Goal: Information Seeking & Learning: Learn about a topic

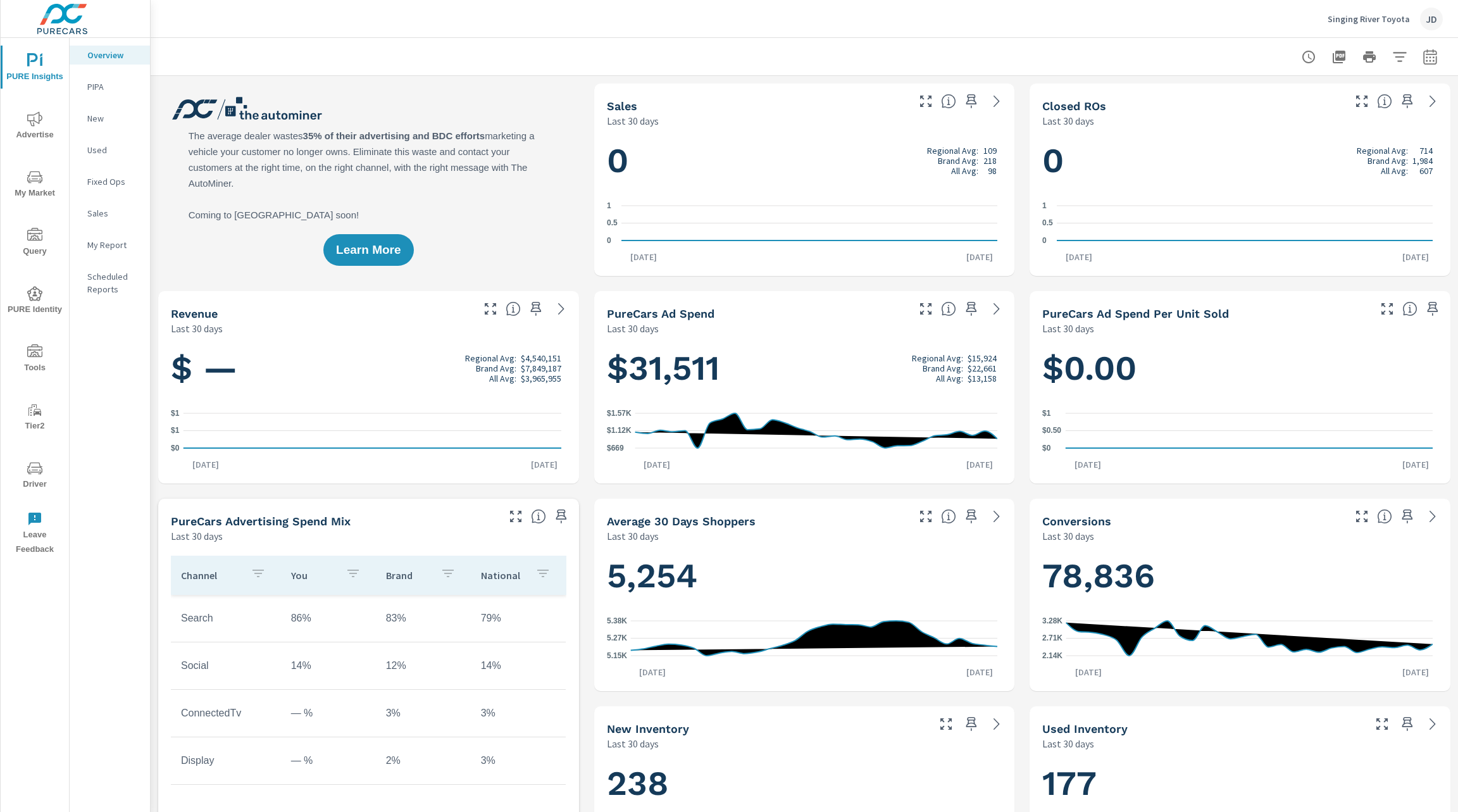
click at [42, 174] on icon "nav menu" at bounding box center [35, 177] width 15 height 15
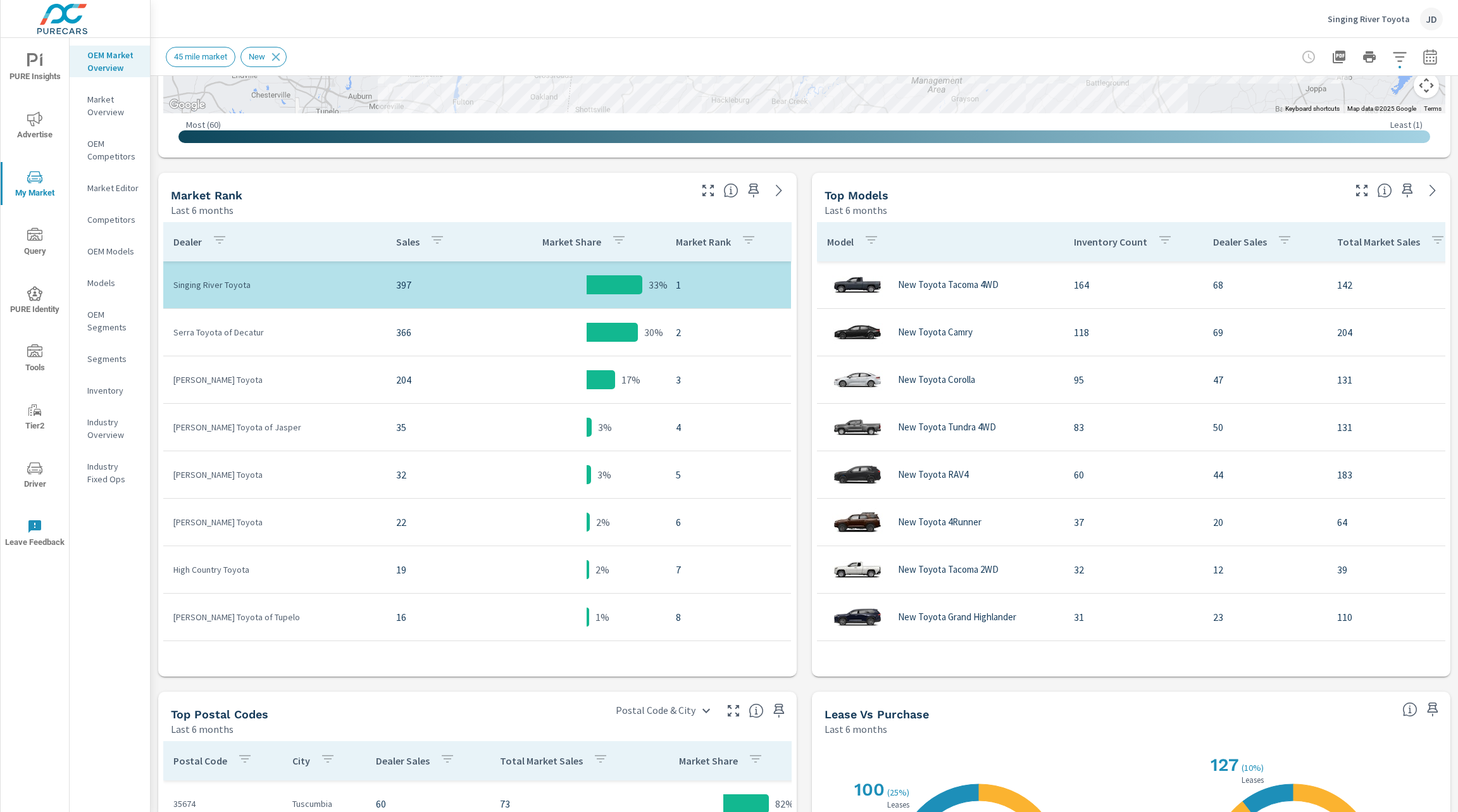
scroll to position [535, 0]
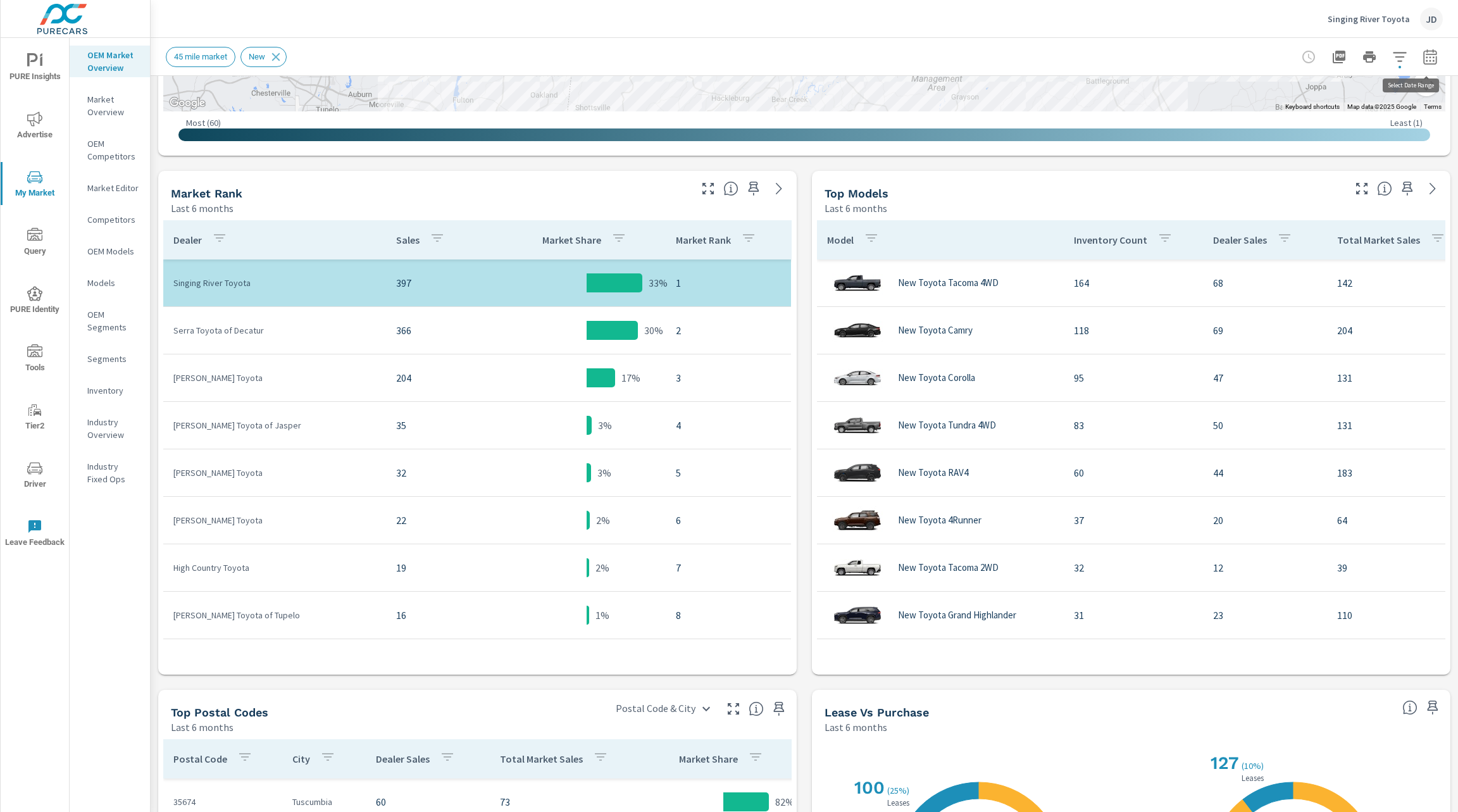
click at [1426, 61] on icon "button" at bounding box center [1430, 58] width 9 height 5
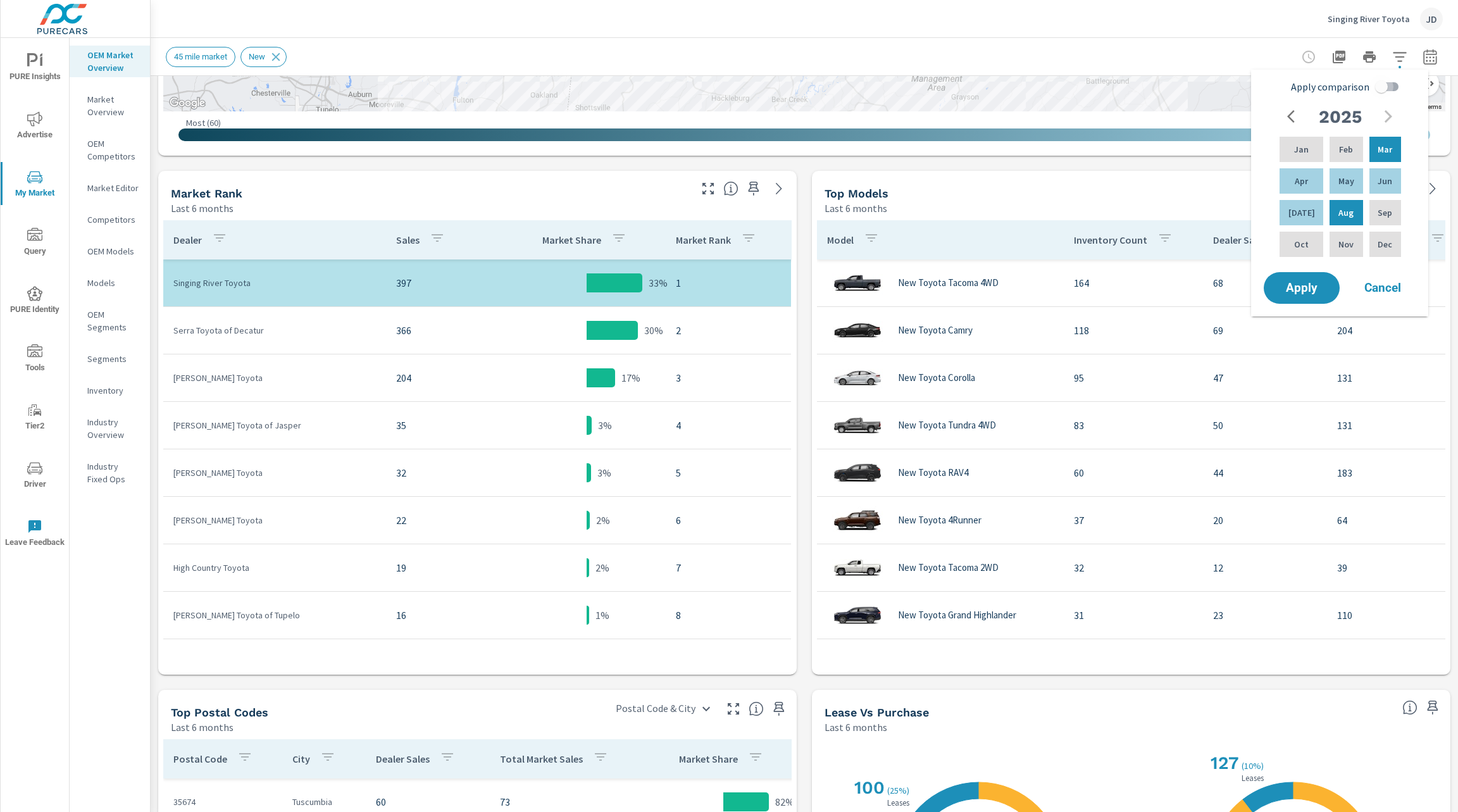
click at [1394, 91] on input "Apply comparison" at bounding box center [1381, 87] width 72 height 24
checkbox input "true"
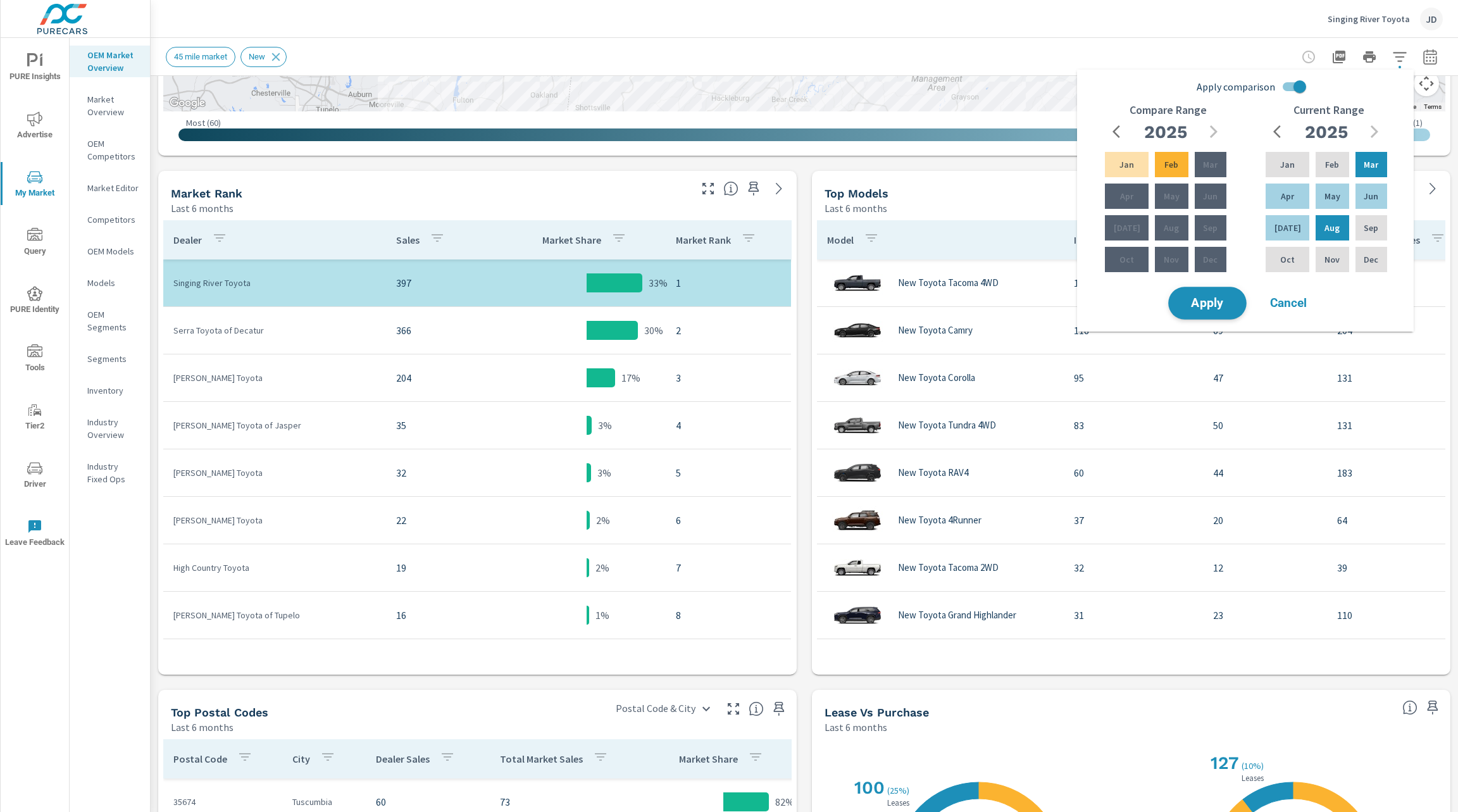
click at [1230, 291] on button "Apply" at bounding box center [1207, 303] width 78 height 33
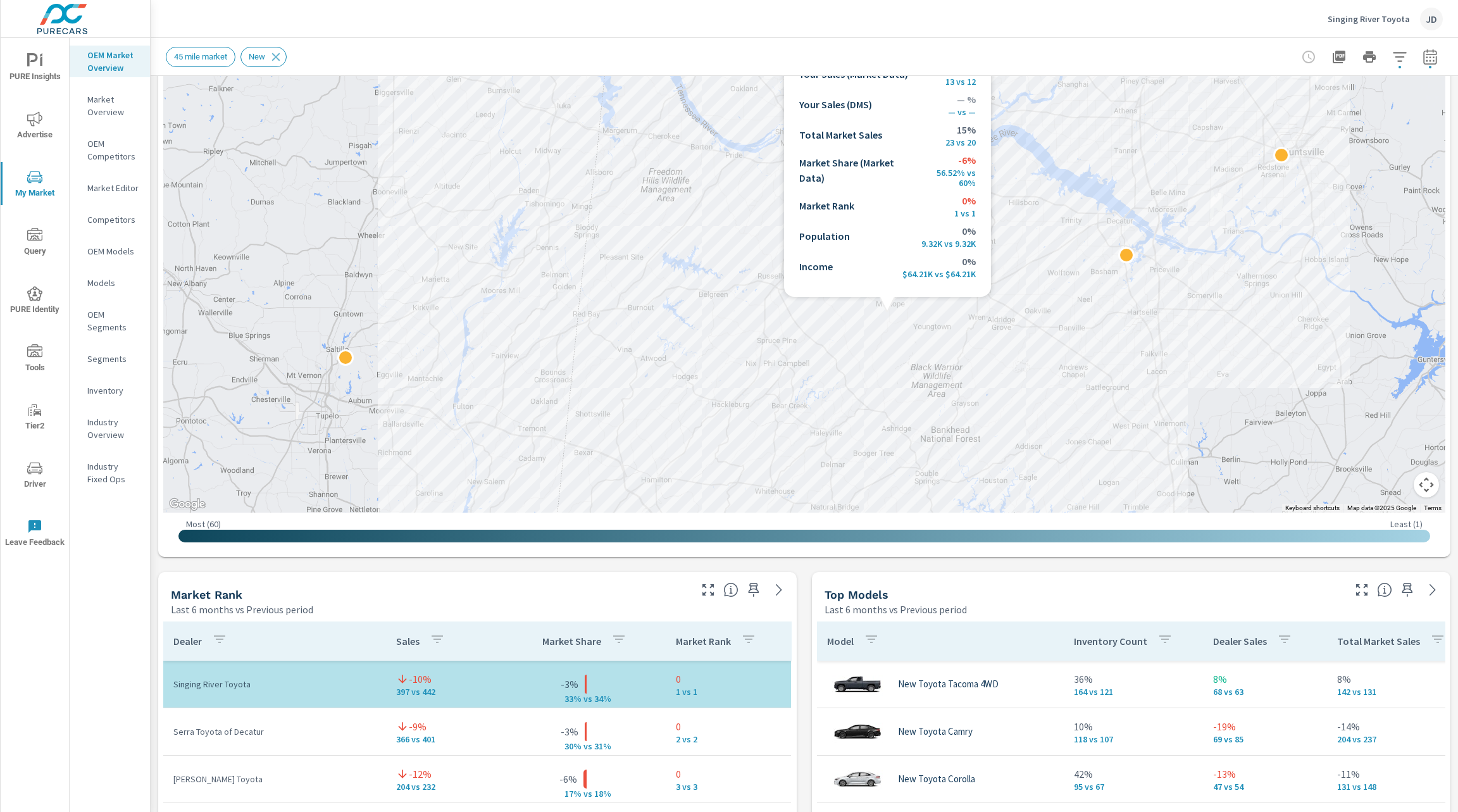
scroll to position [335, 0]
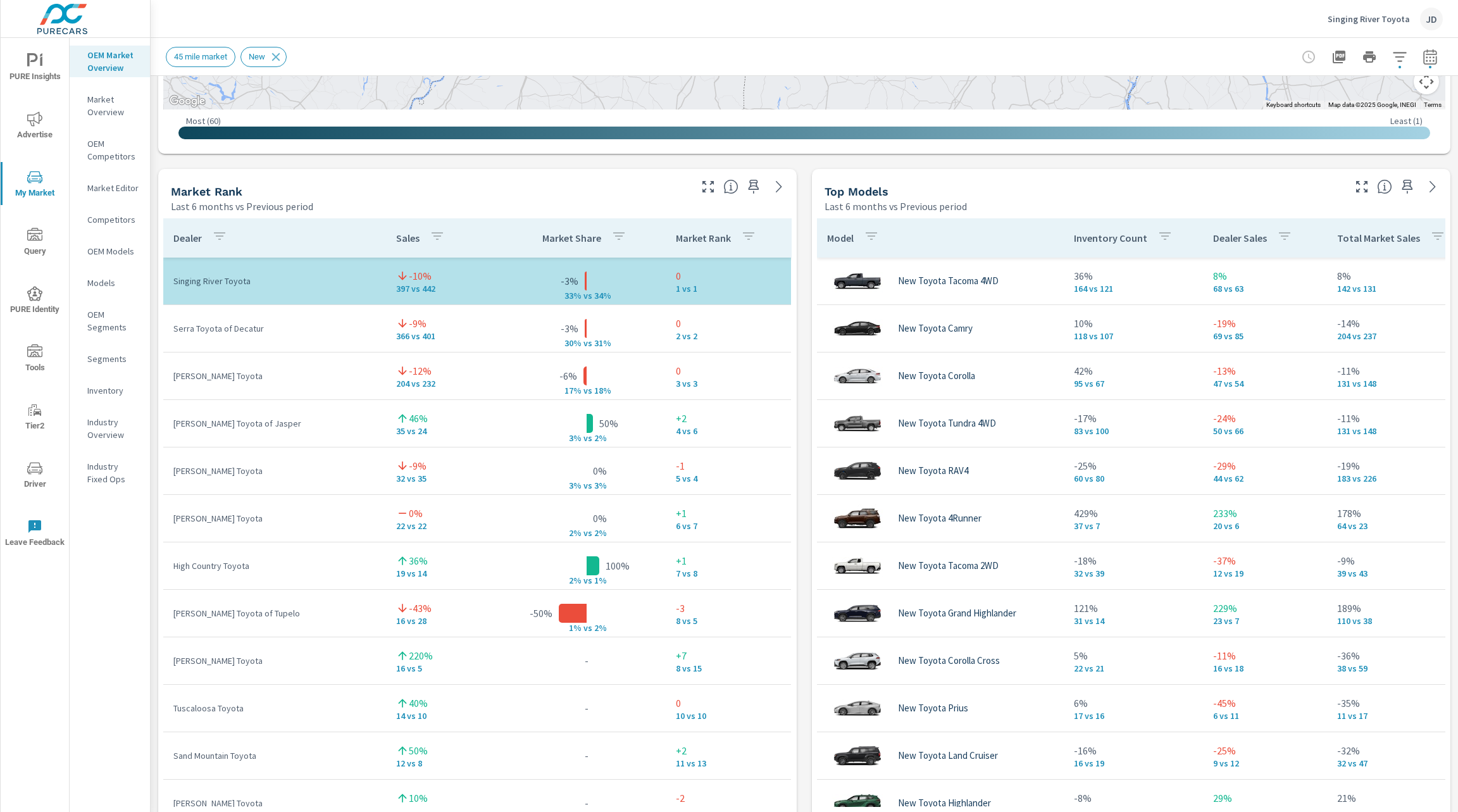
scroll to position [686, 0]
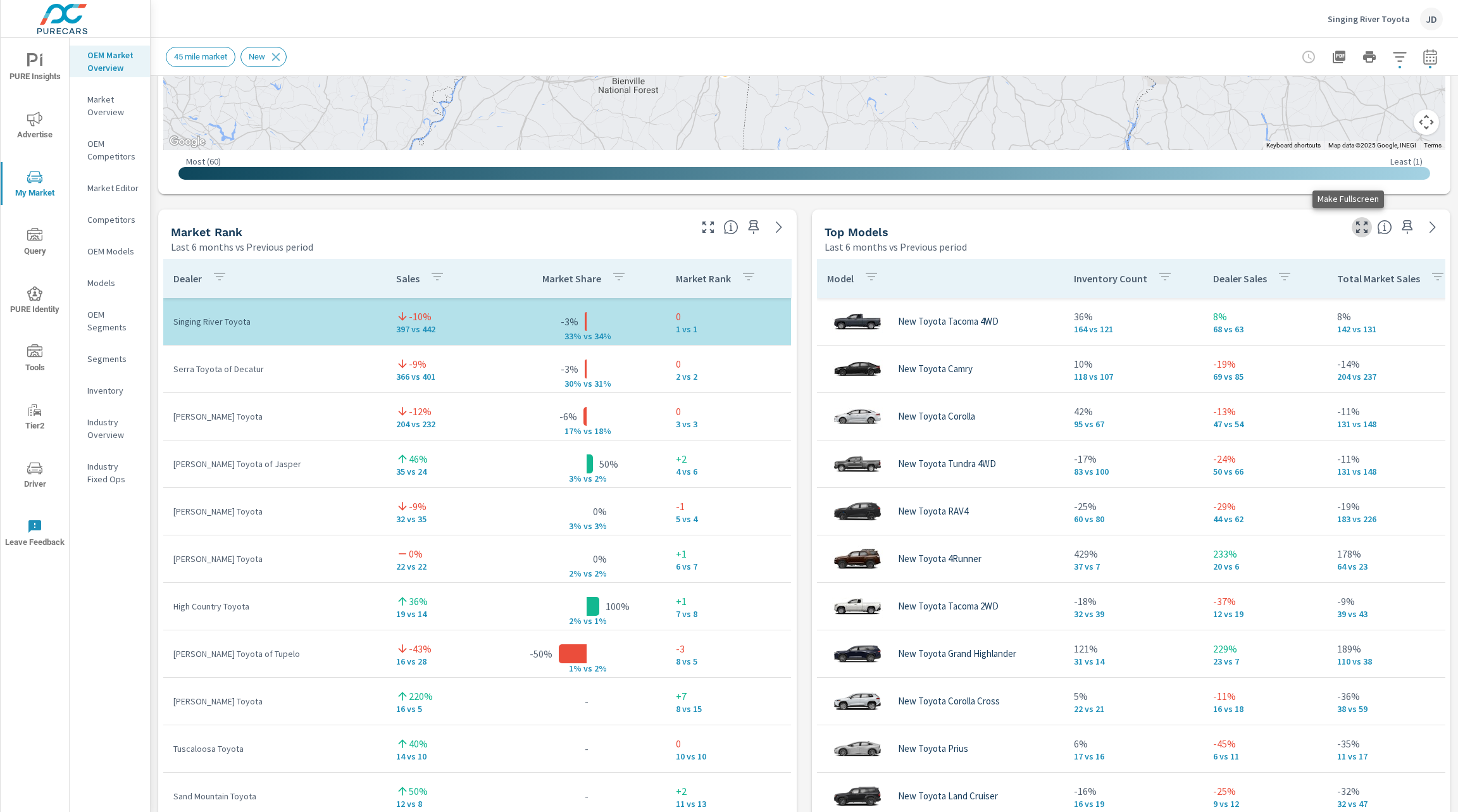
click at [1354, 224] on icon "button" at bounding box center [1362, 227] width 15 height 15
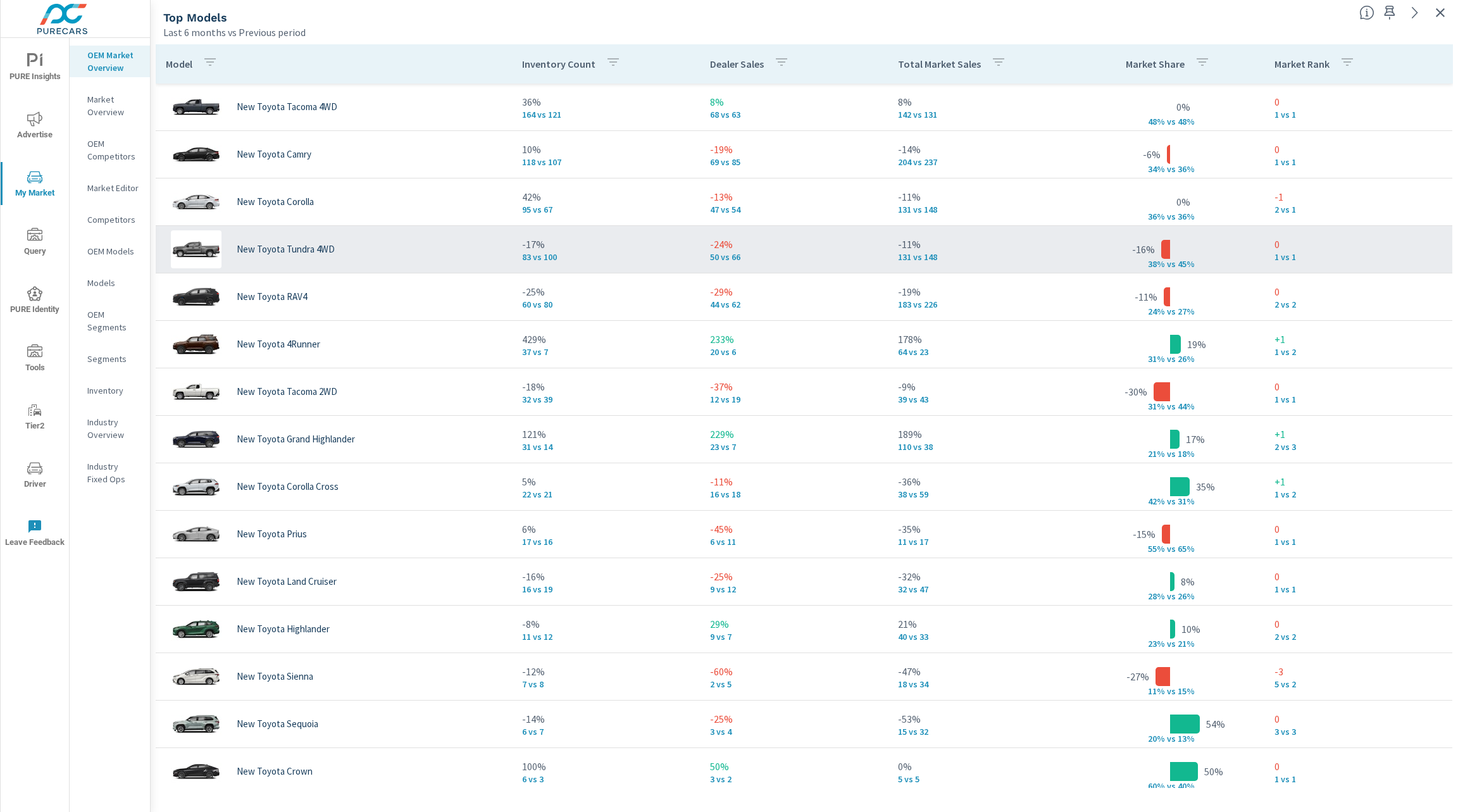
click at [1009, 255] on p "131 vs 148" at bounding box center [981, 257] width 168 height 10
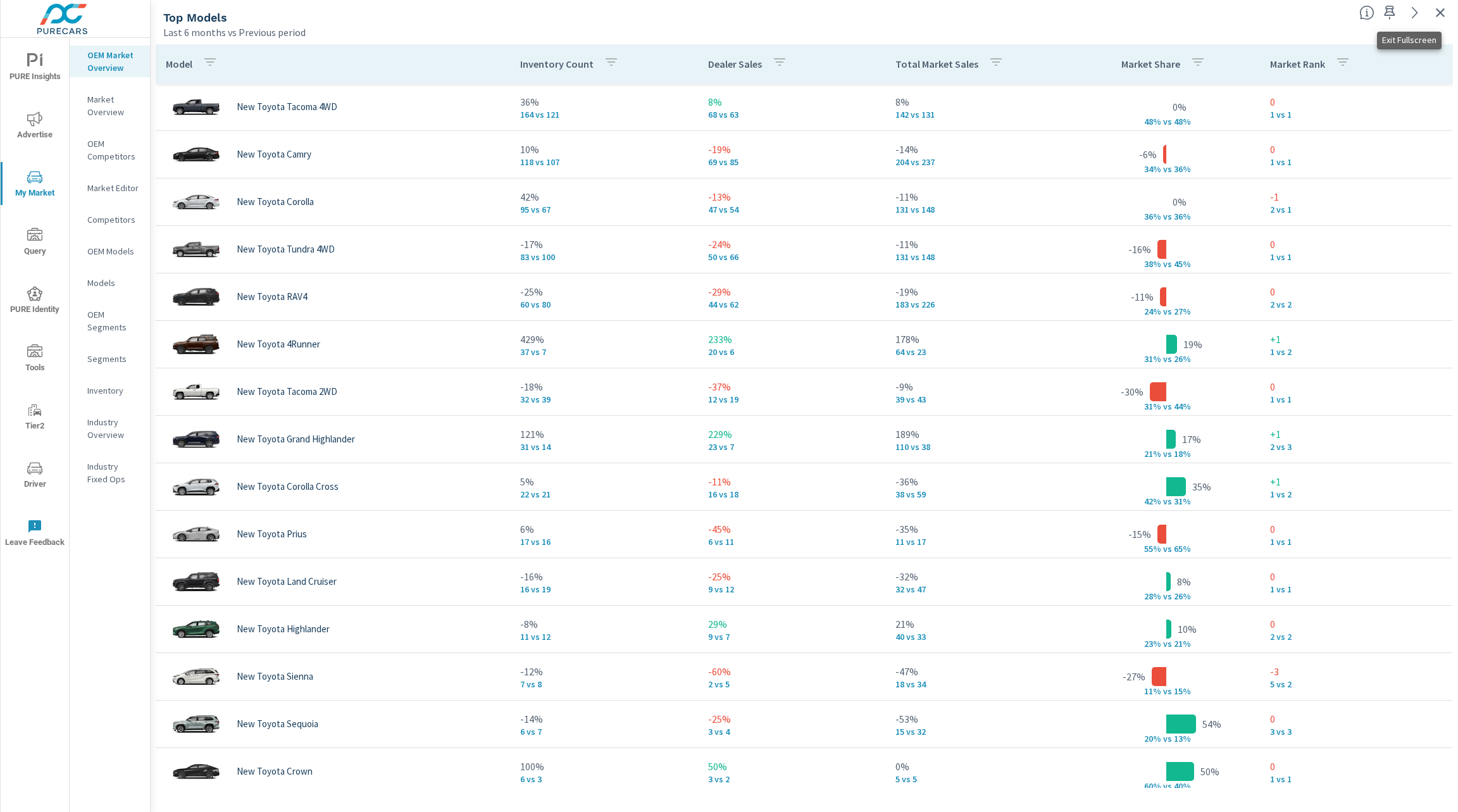
click at [1442, 11] on icon "button" at bounding box center [1440, 13] width 9 height 9
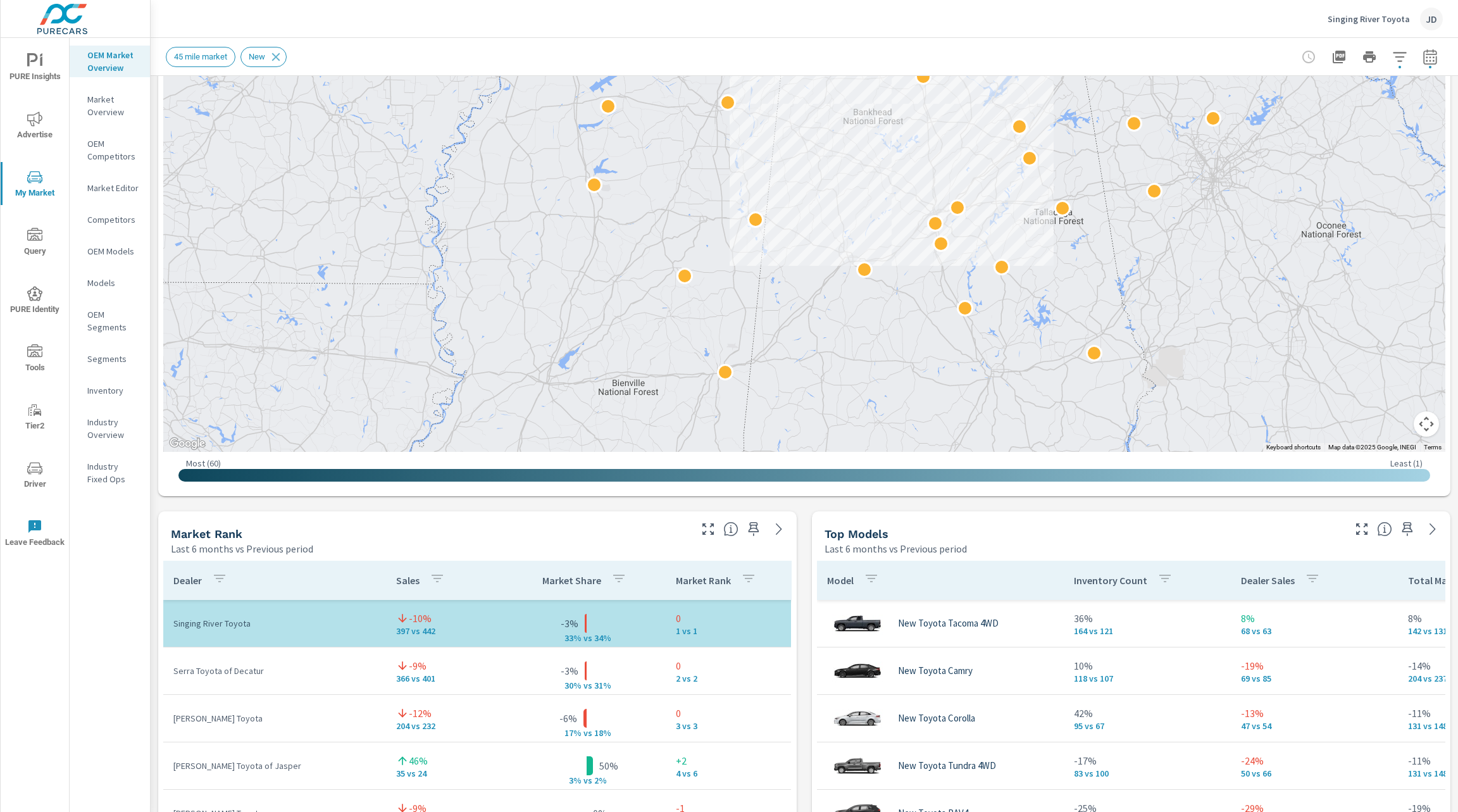
scroll to position [389, 0]
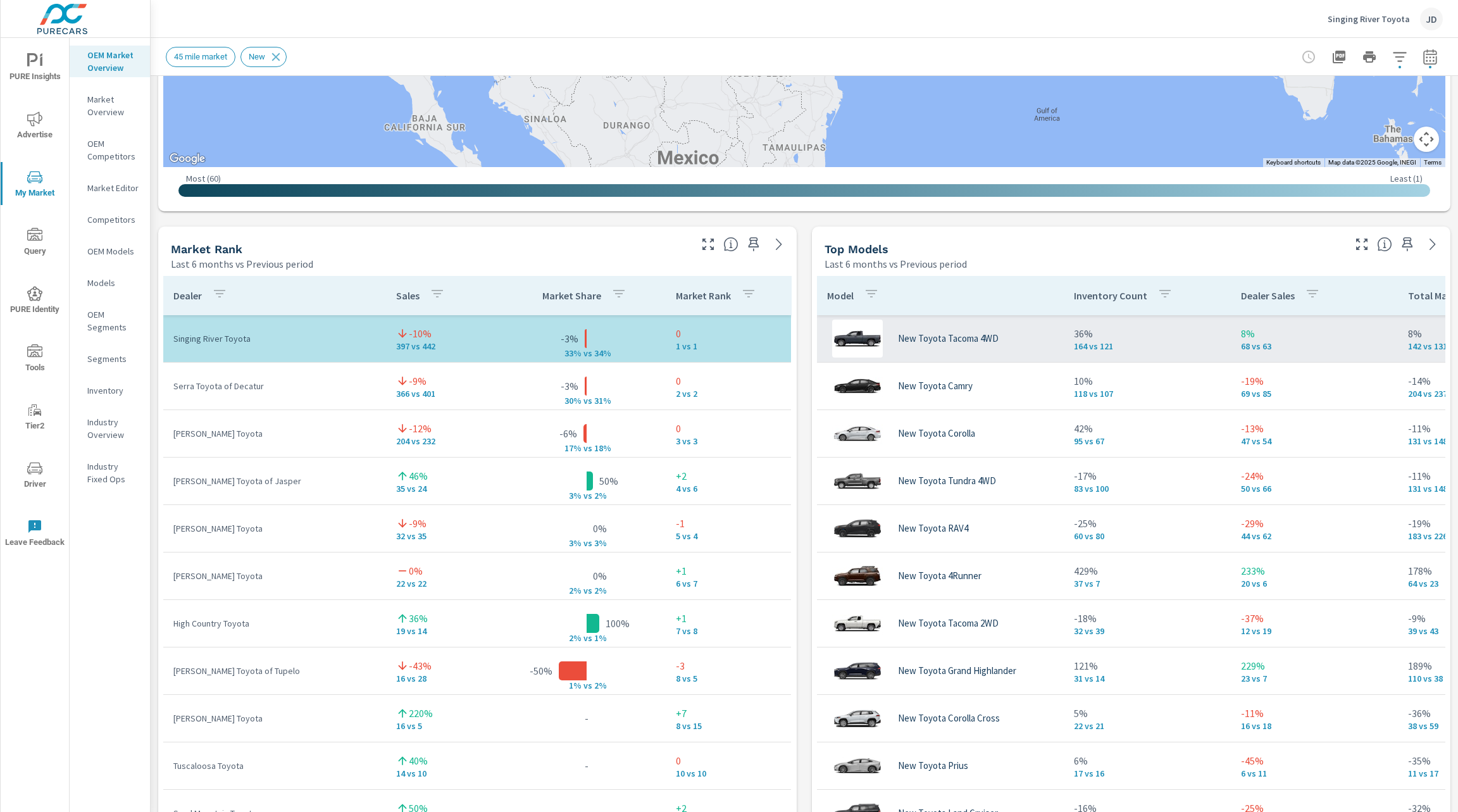
scroll to position [667, 0]
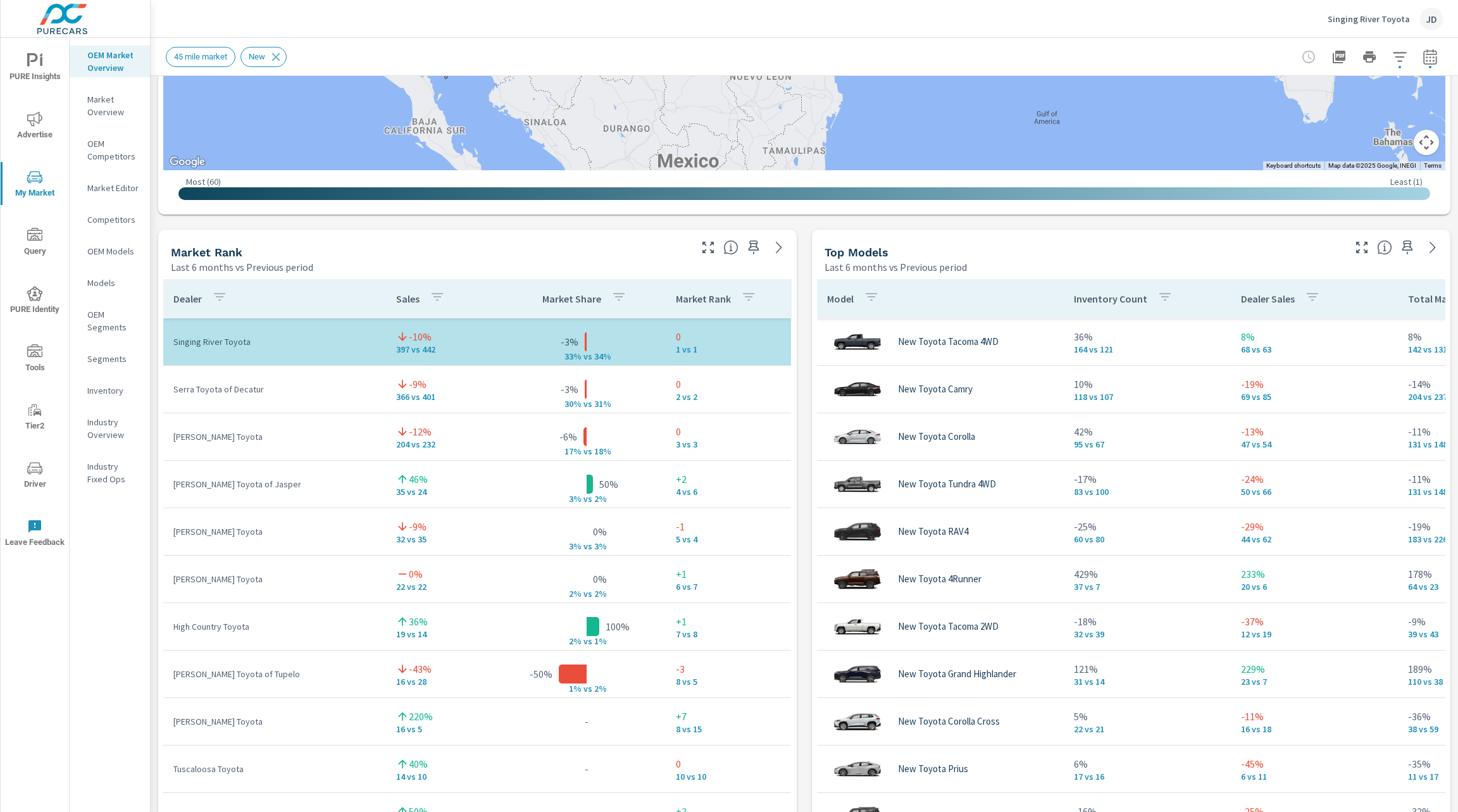
click at [1351, 255] on button "button" at bounding box center [1362, 248] width 21 height 21
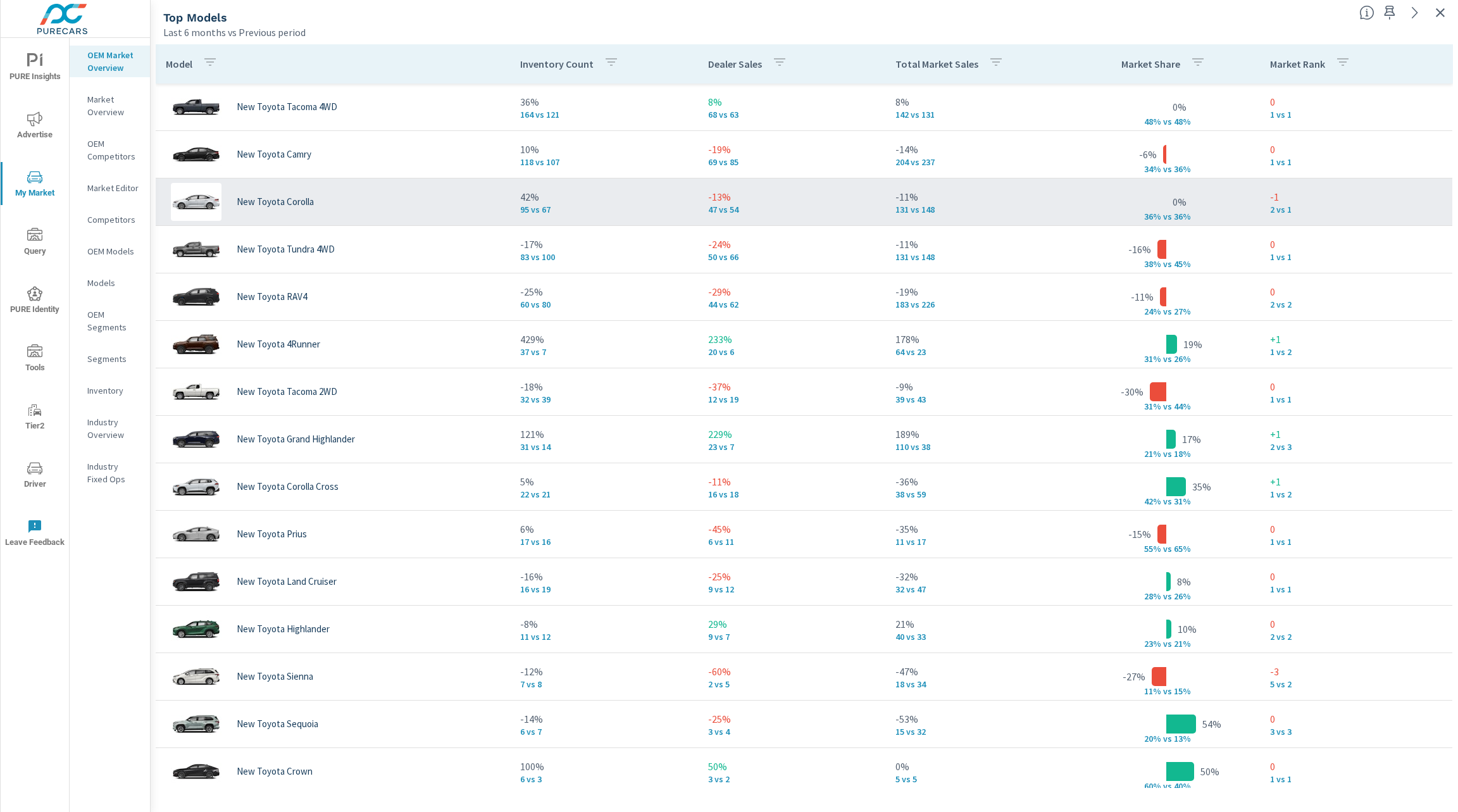
scroll to position [58, 0]
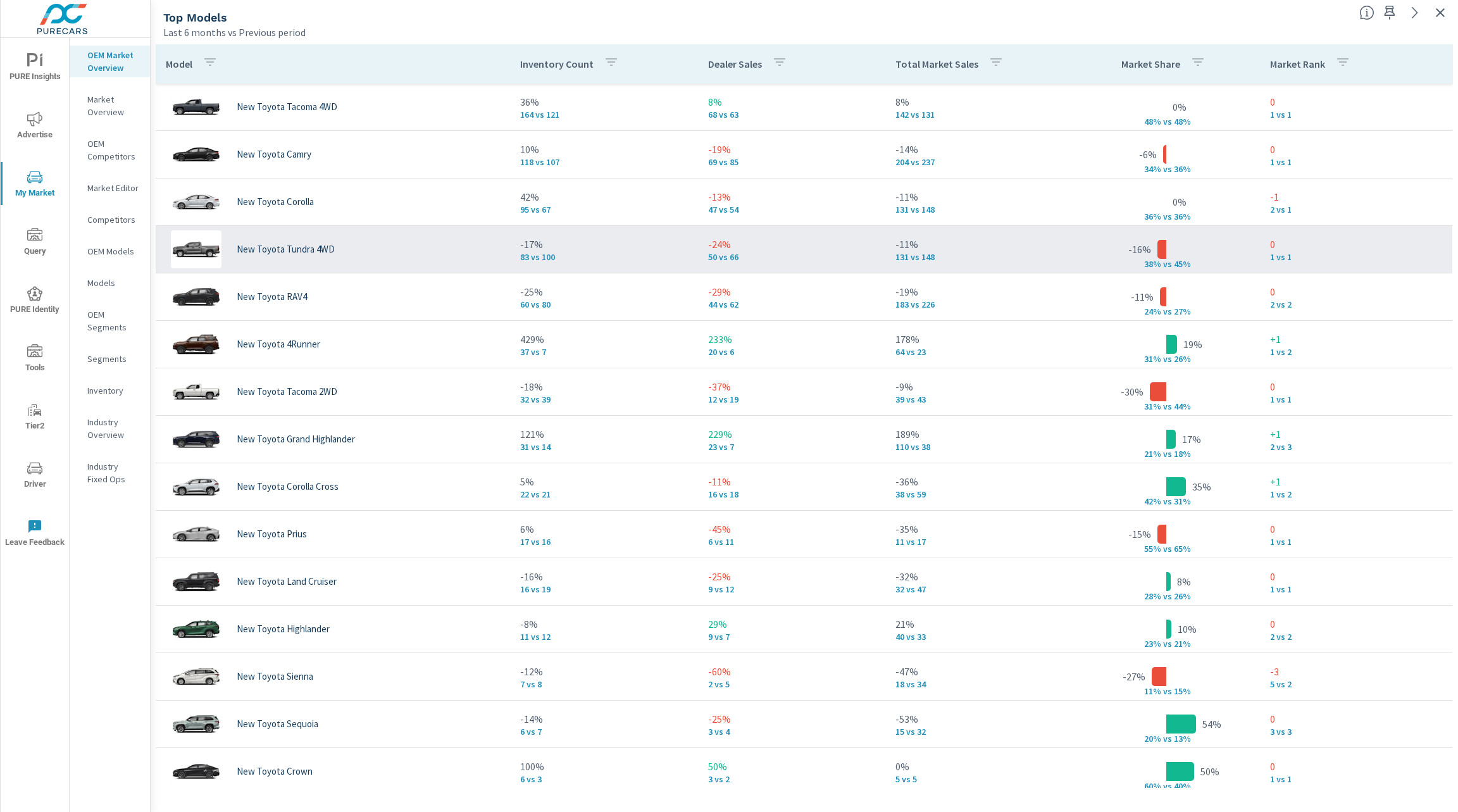
scroll to position [45, 0]
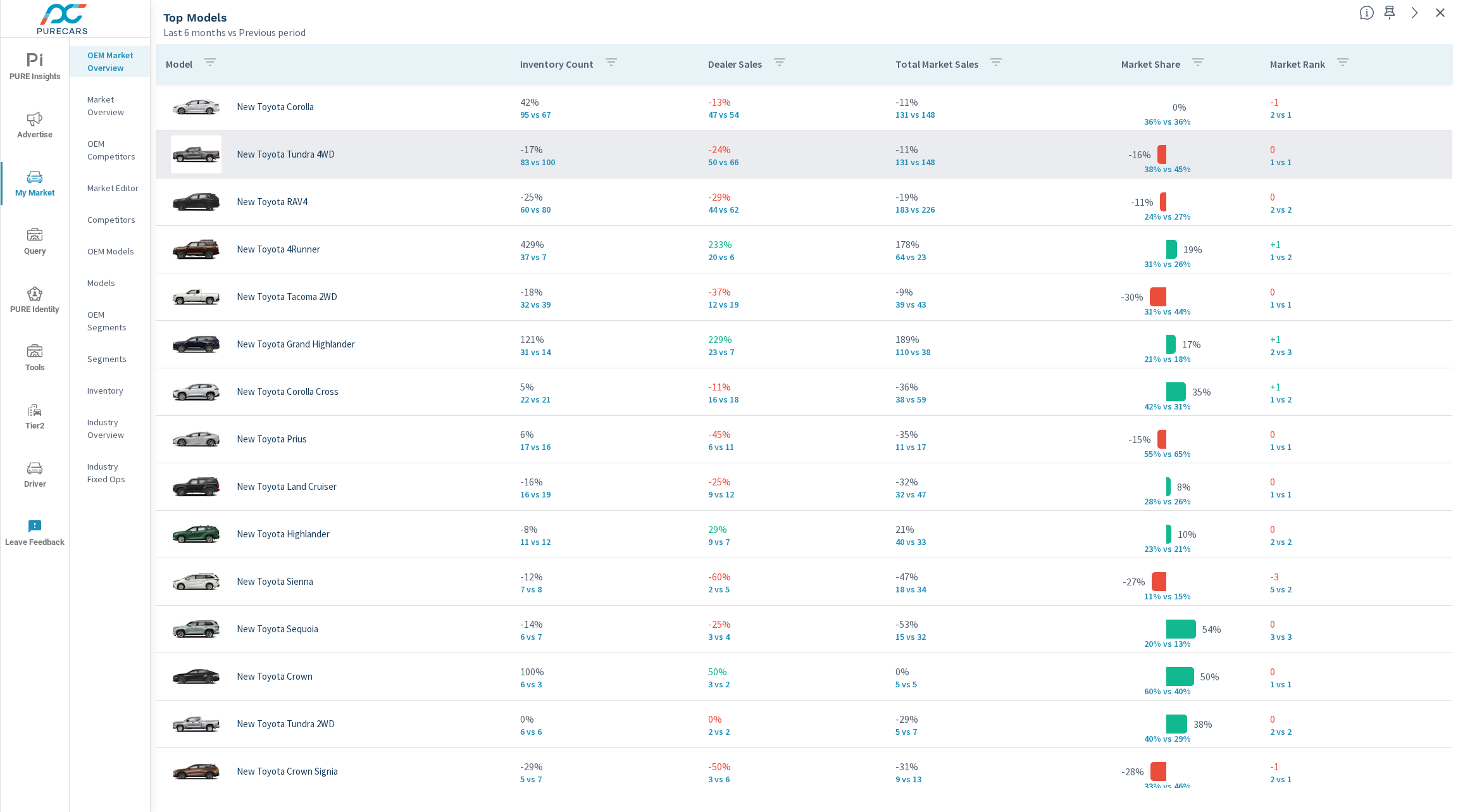
scroll to position [118, 0]
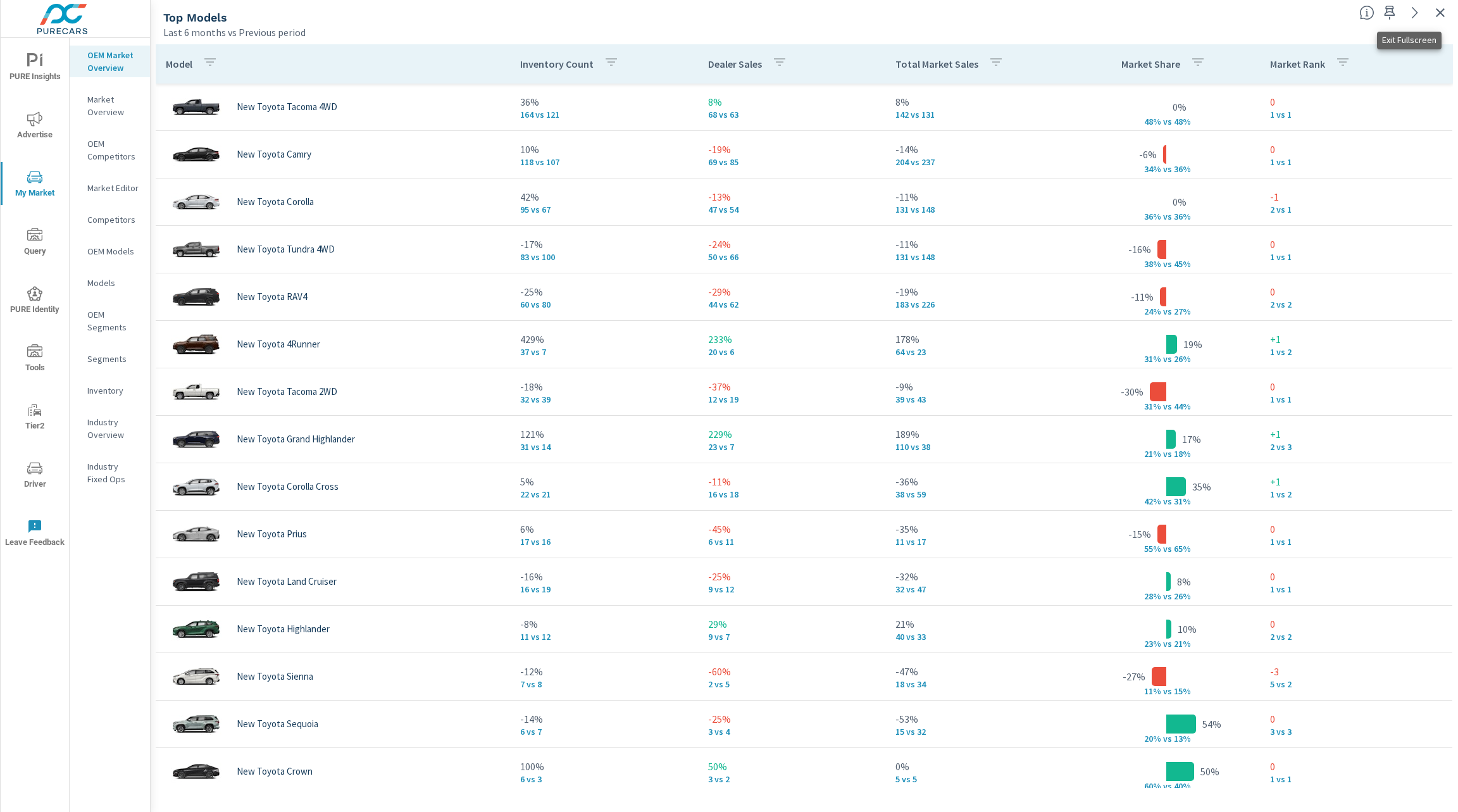
click at [1443, 14] on icon "button" at bounding box center [1441, 13] width 15 height 15
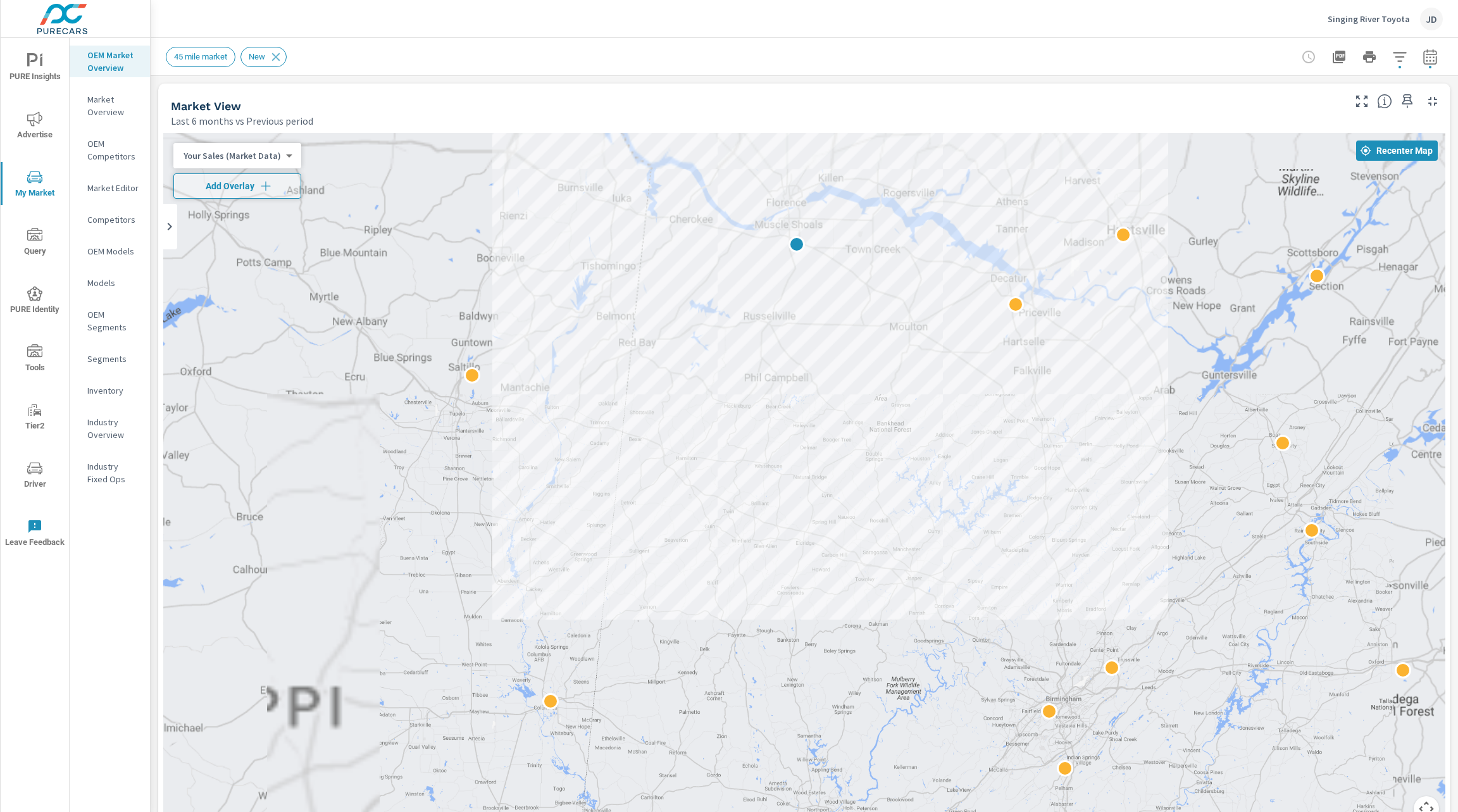
drag, startPoint x: 1051, startPoint y: 359, endPoint x: 1034, endPoint y: 607, distance: 248.6
click at [1034, 607] on div at bounding box center [804, 484] width 1283 height 704
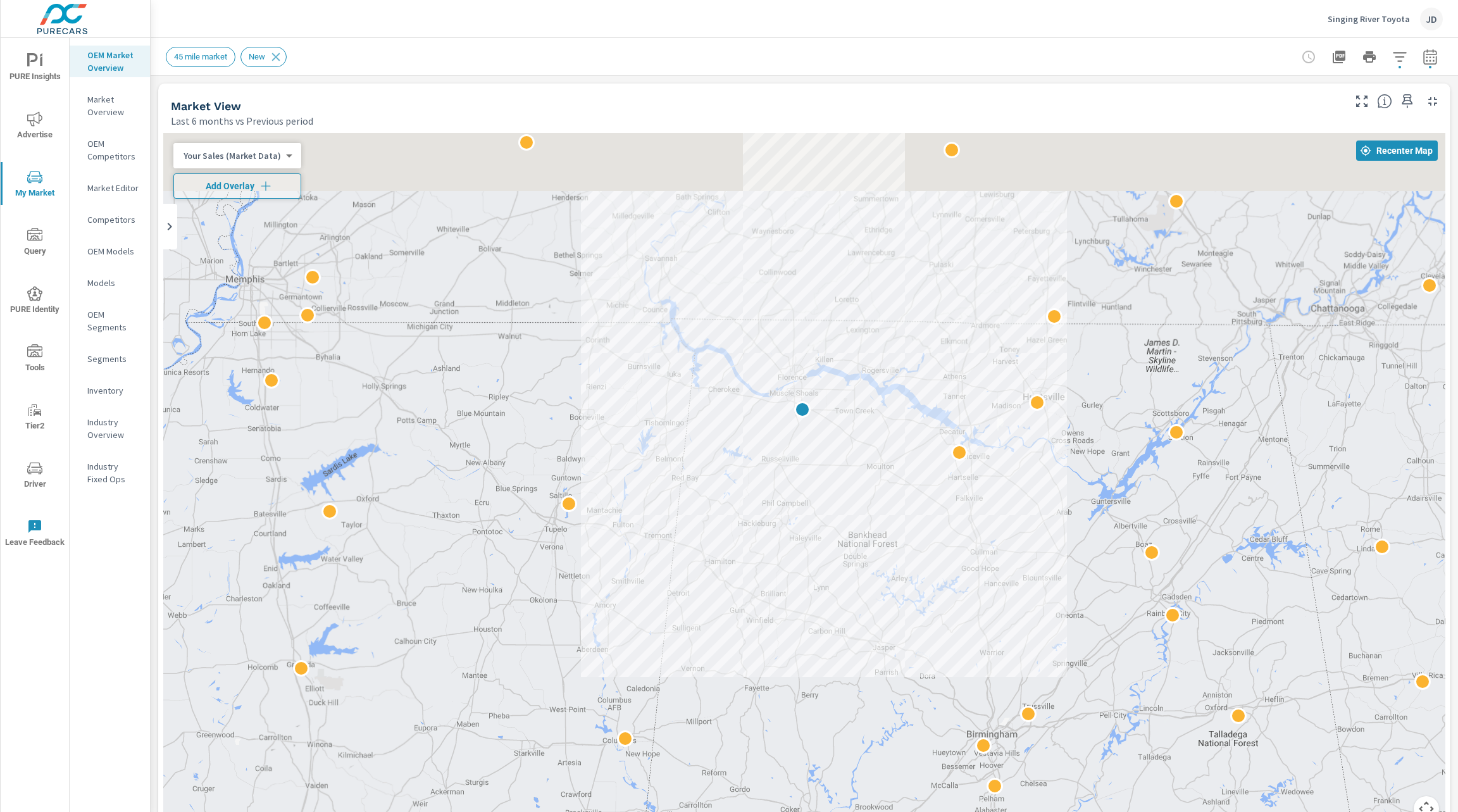
drag, startPoint x: 1055, startPoint y: 504, endPoint x: 1043, endPoint y: 607, distance: 103.7
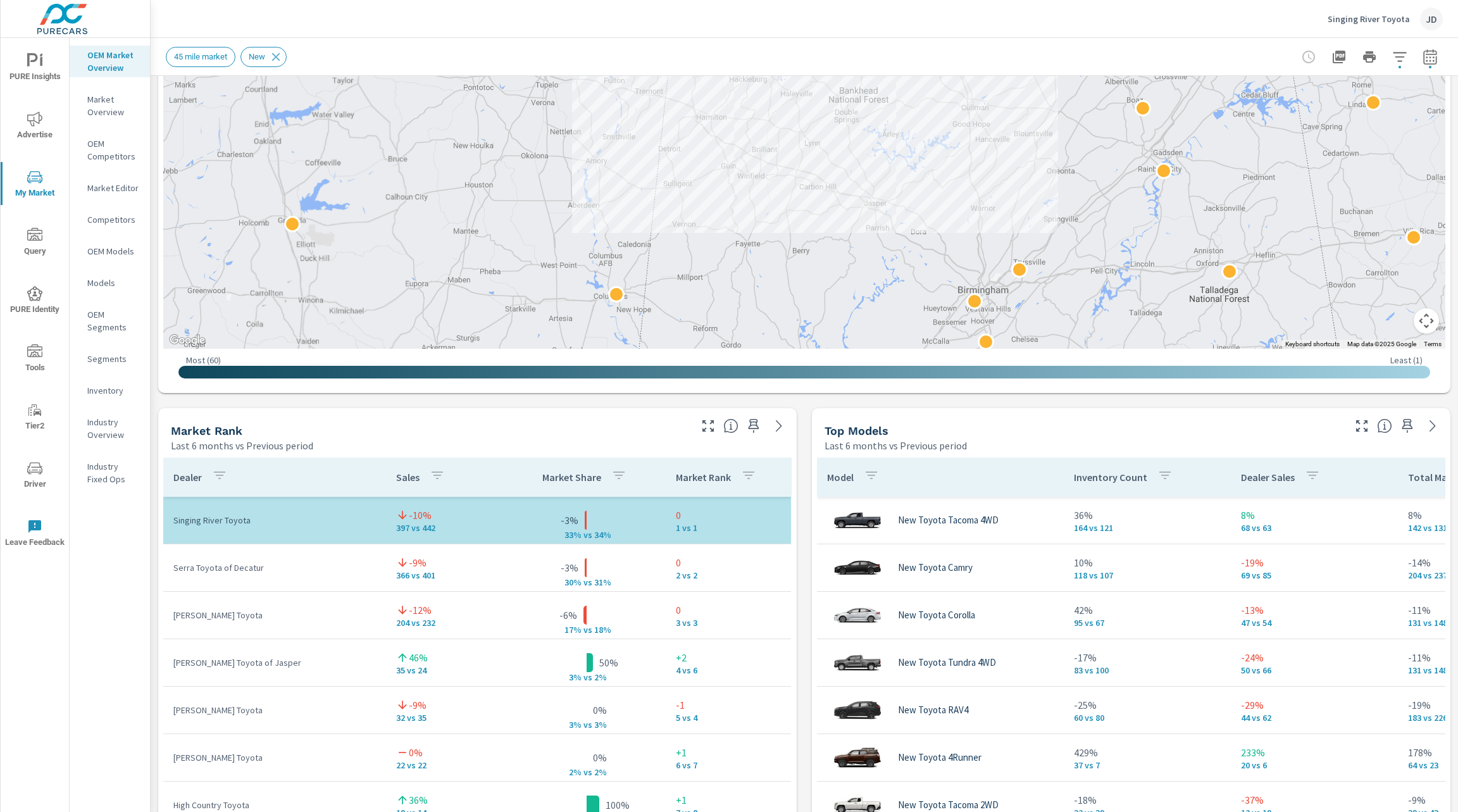
scroll to position [582, 0]
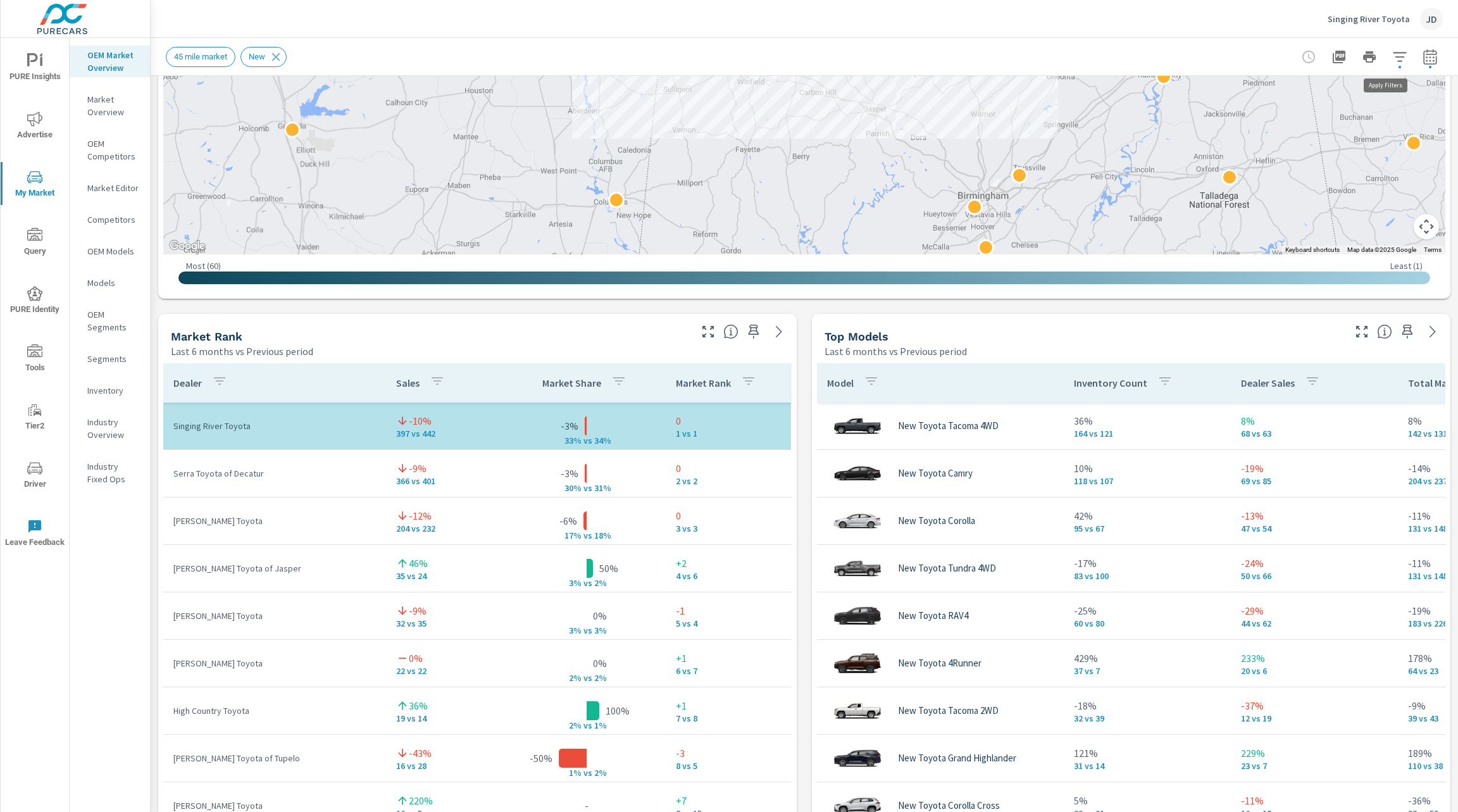
click at [1393, 52] on icon "button" at bounding box center [1399, 56] width 13 height 9
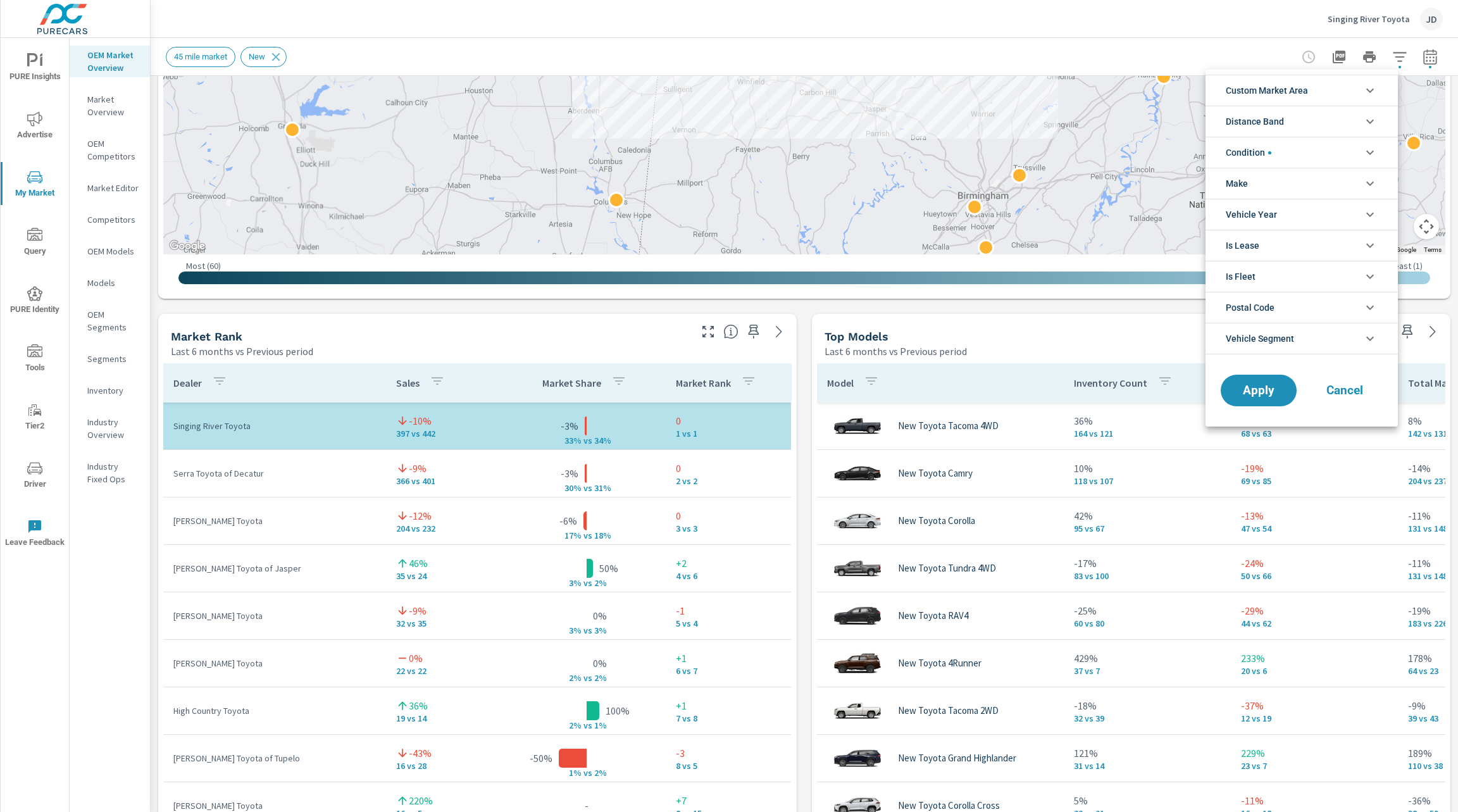
click at [1359, 97] on li "Custom Market Area" at bounding box center [1301, 90] width 193 height 31
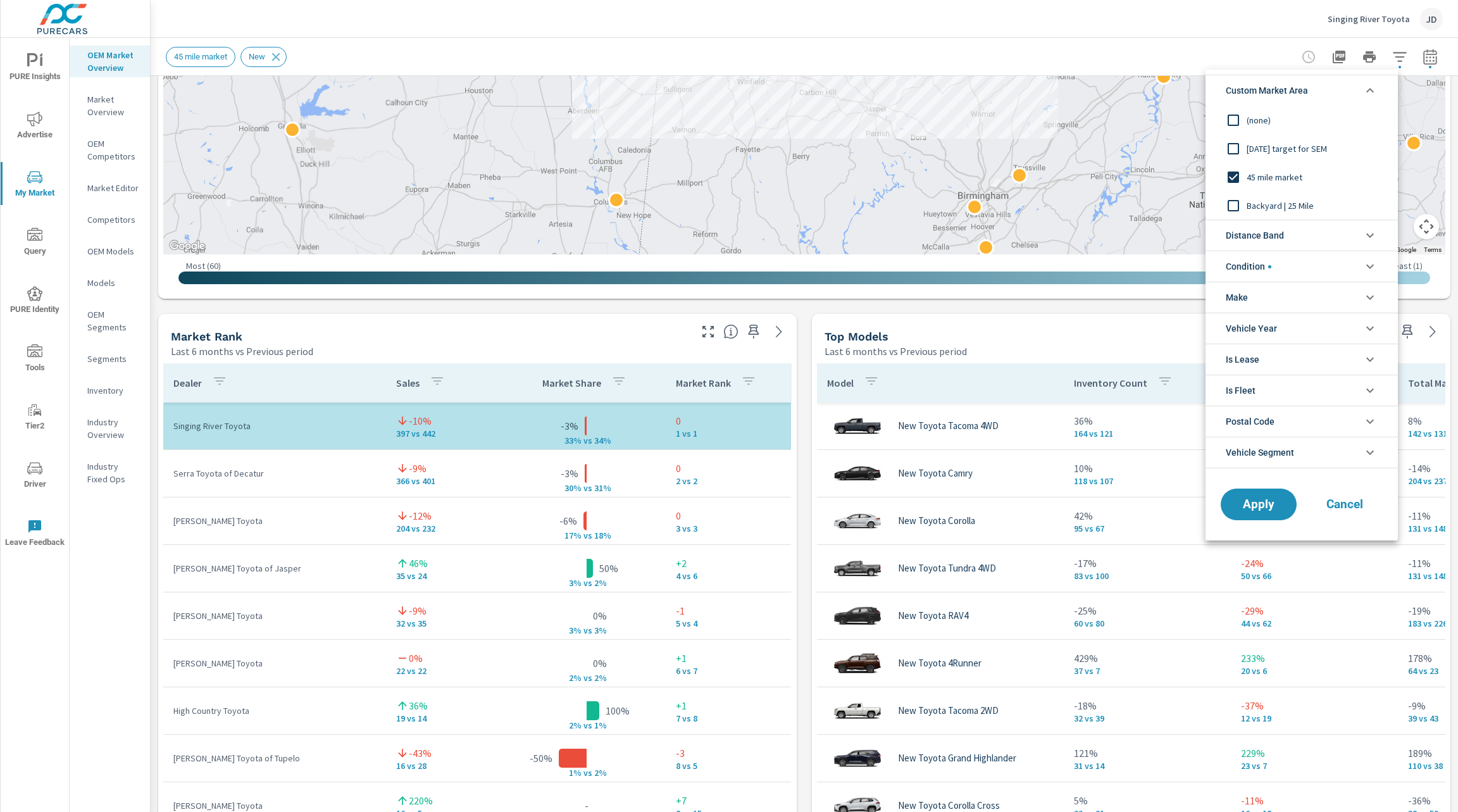
click at [1231, 176] on input "filter options" at bounding box center [1233, 177] width 27 height 27
click at [1312, 208] on span "Backyard | 25 Mile" at bounding box center [1315, 206] width 138 height 15
click at [1243, 511] on span "Apply" at bounding box center [1258, 505] width 52 height 12
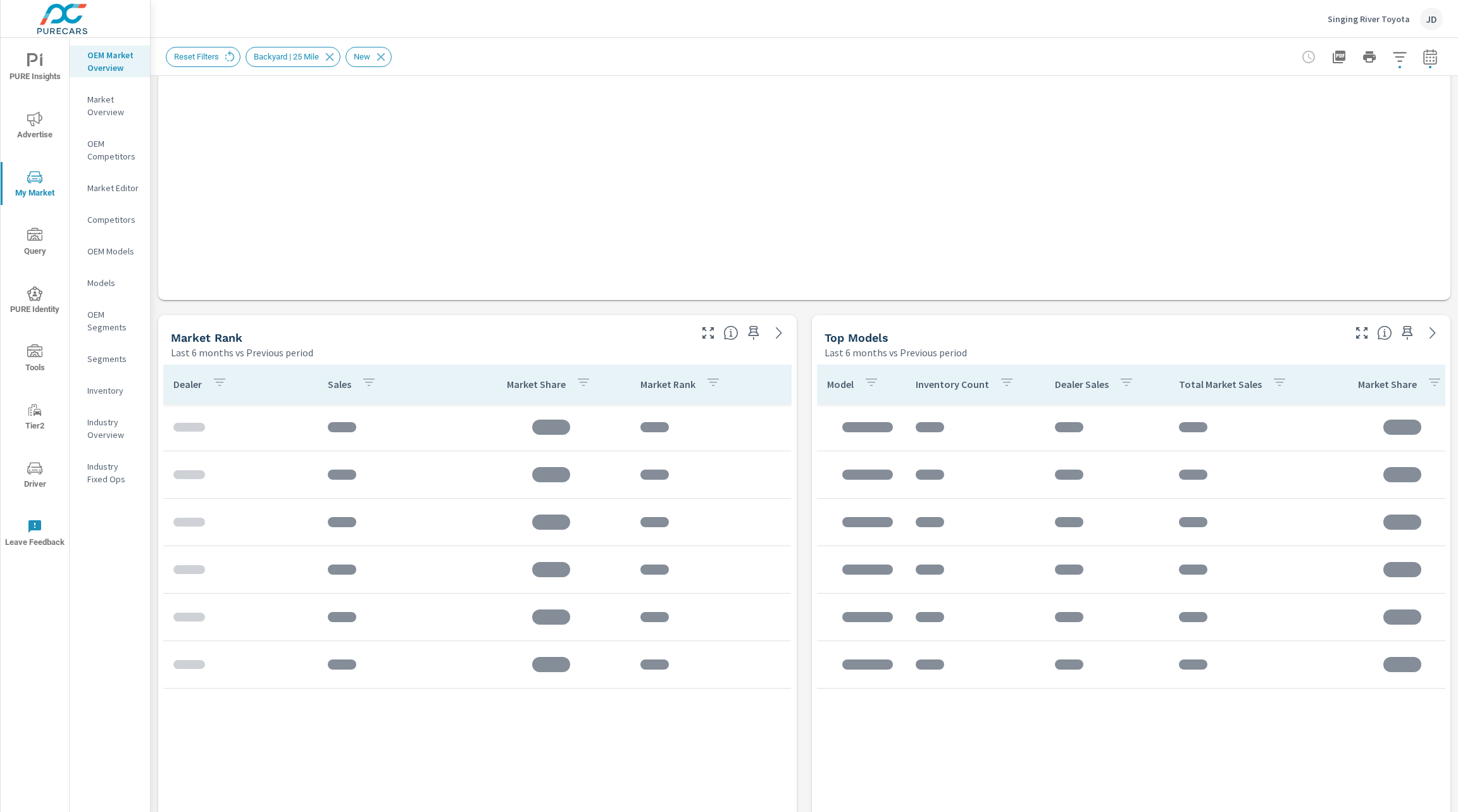
scroll to position [776, 0]
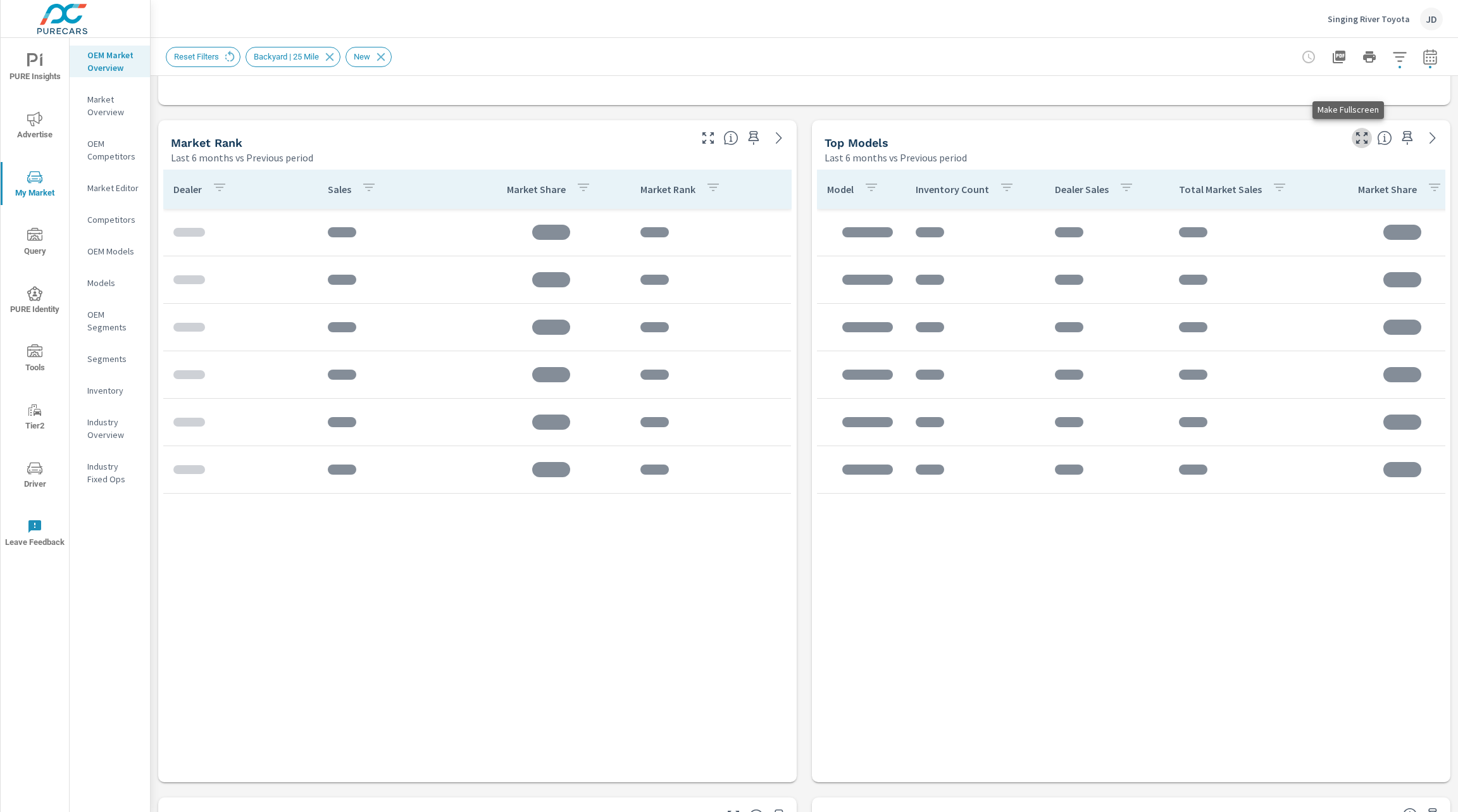
click at [1354, 142] on icon "button" at bounding box center [1362, 138] width 15 height 15
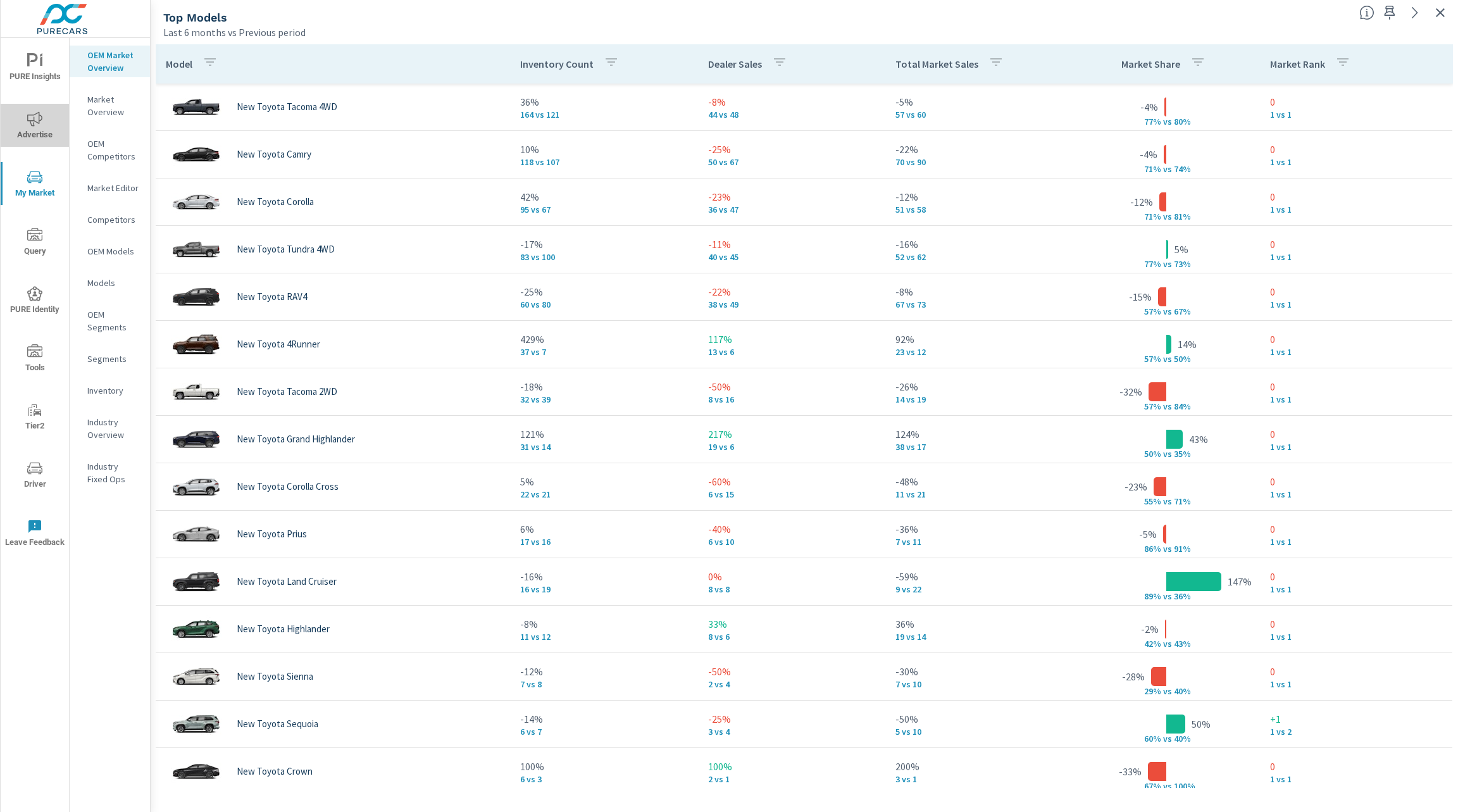
click at [34, 126] on icon "nav menu" at bounding box center [35, 119] width 15 height 15
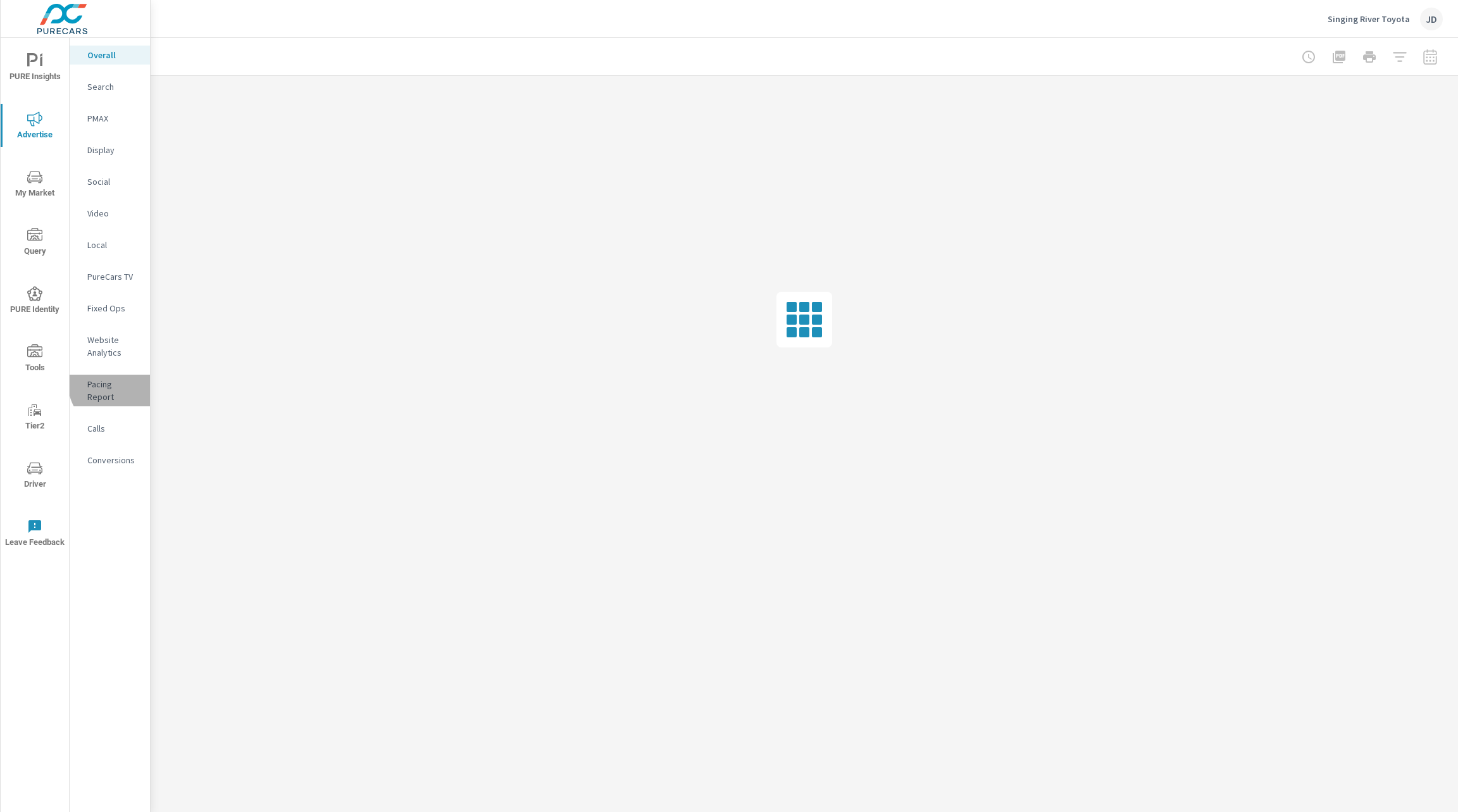
click at [121, 382] on p "Pacing Report" at bounding box center [114, 390] width 52 height 25
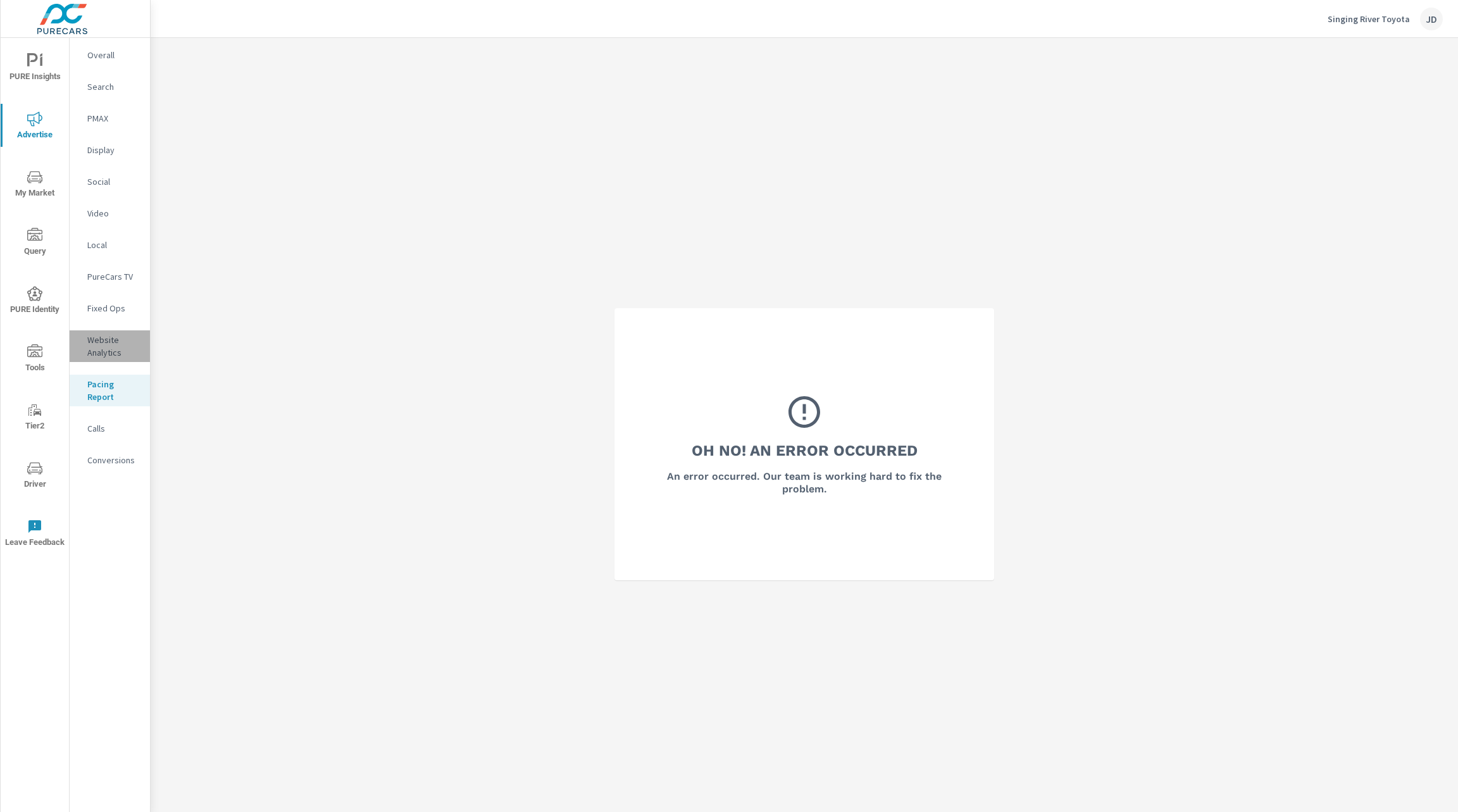
click at [106, 350] on p "Website Analytics" at bounding box center [114, 346] width 52 height 25
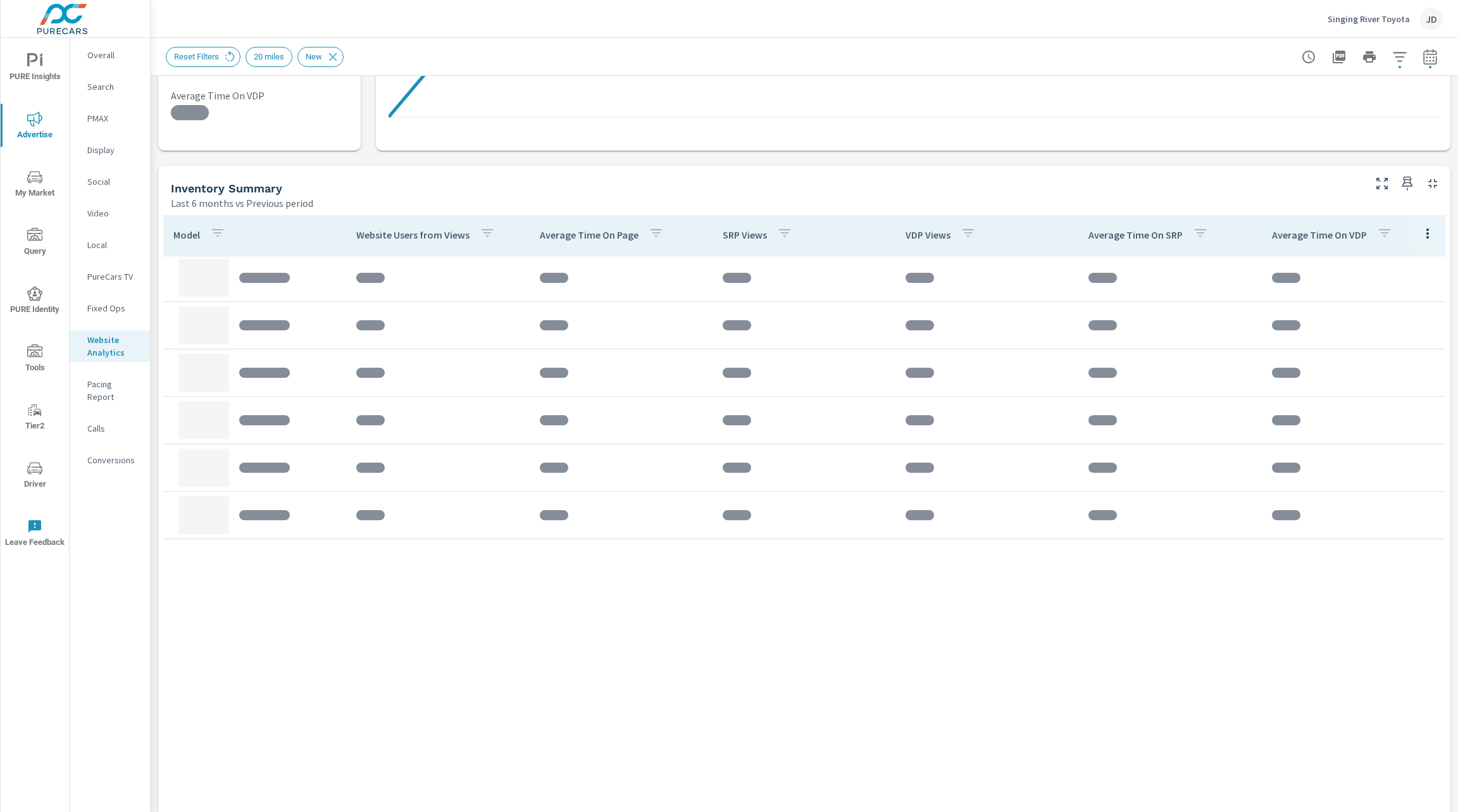
scroll to position [466, 0]
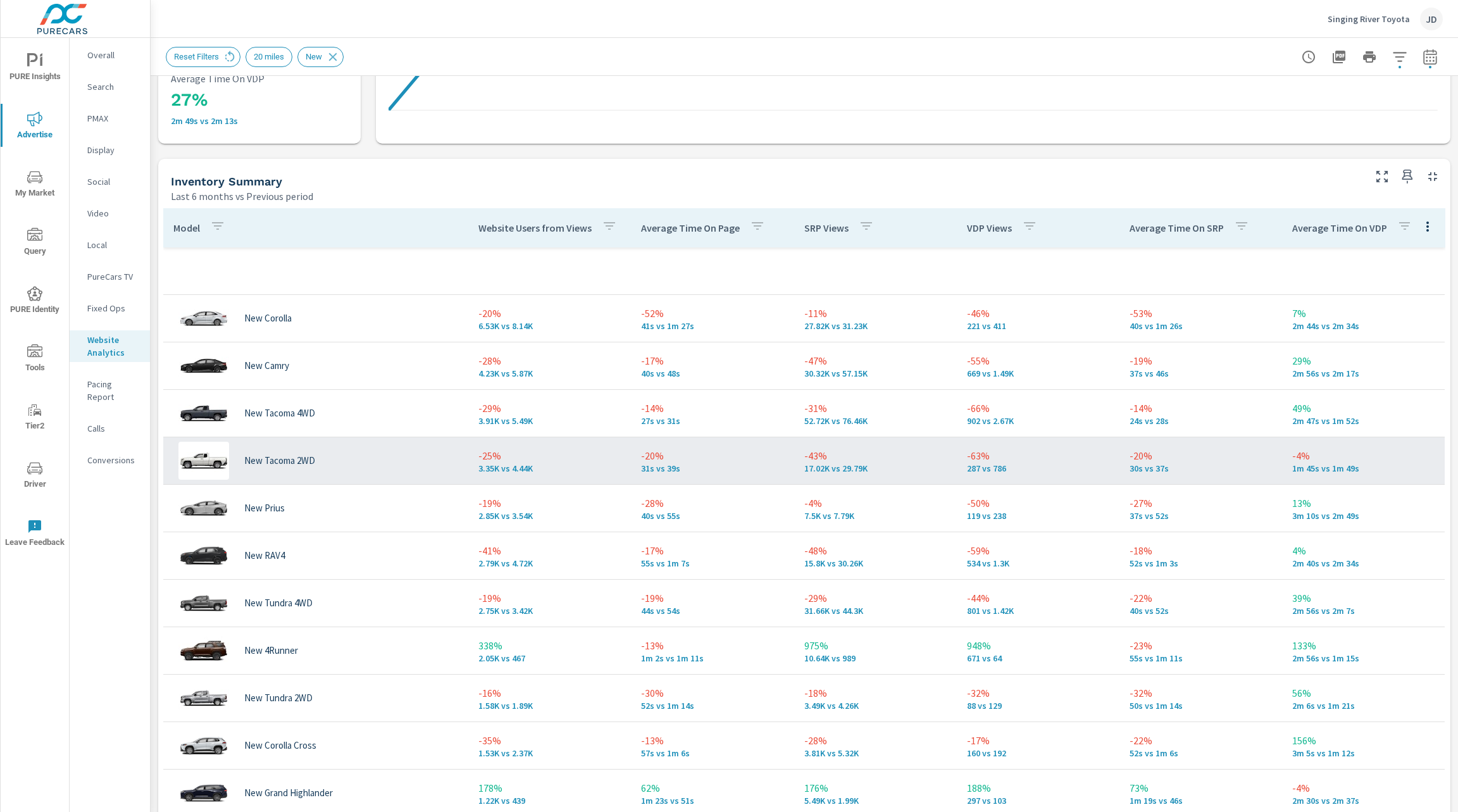
scroll to position [60, 0]
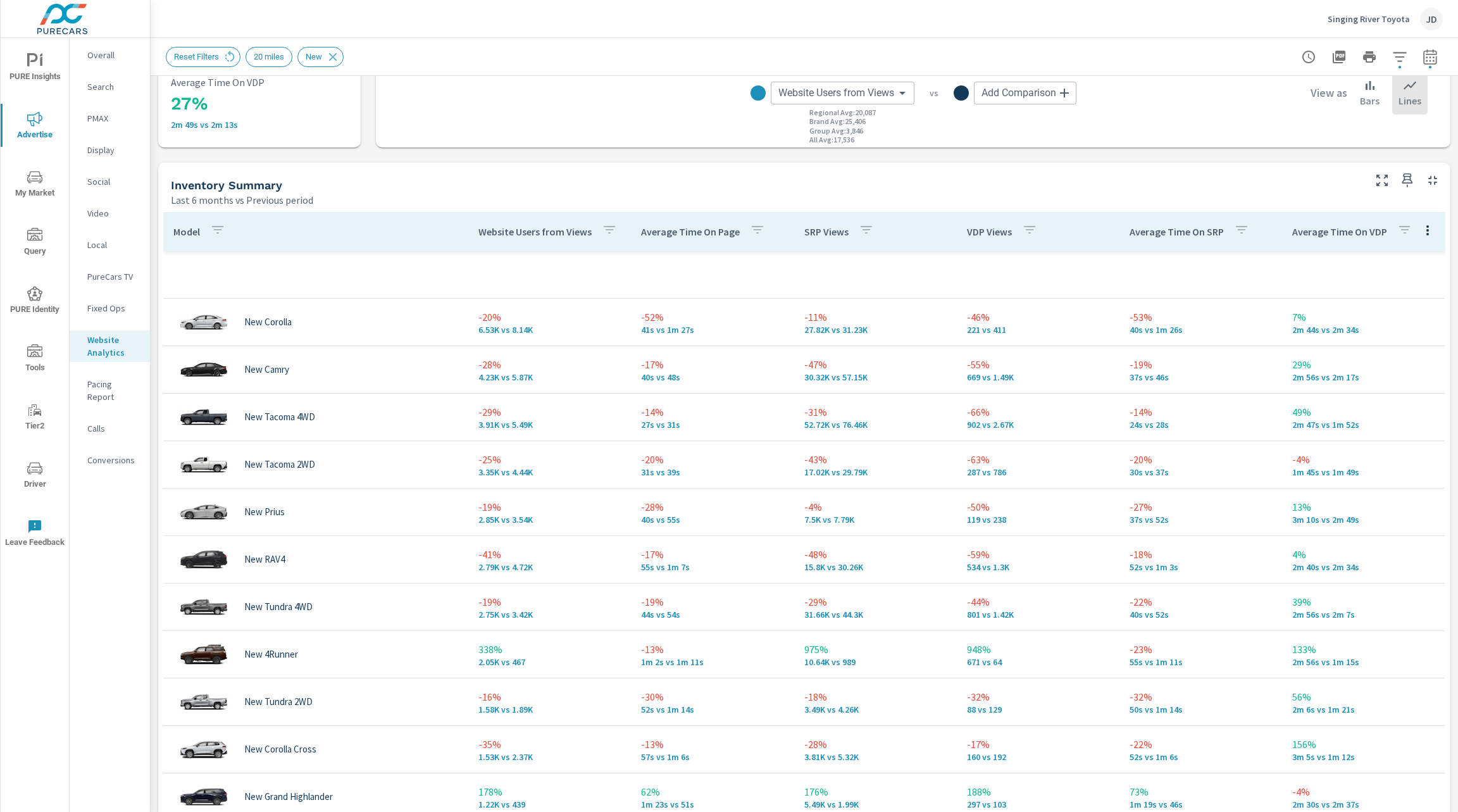
click at [185, 260] on tr at bounding box center [804, 274] width 1282 height 47
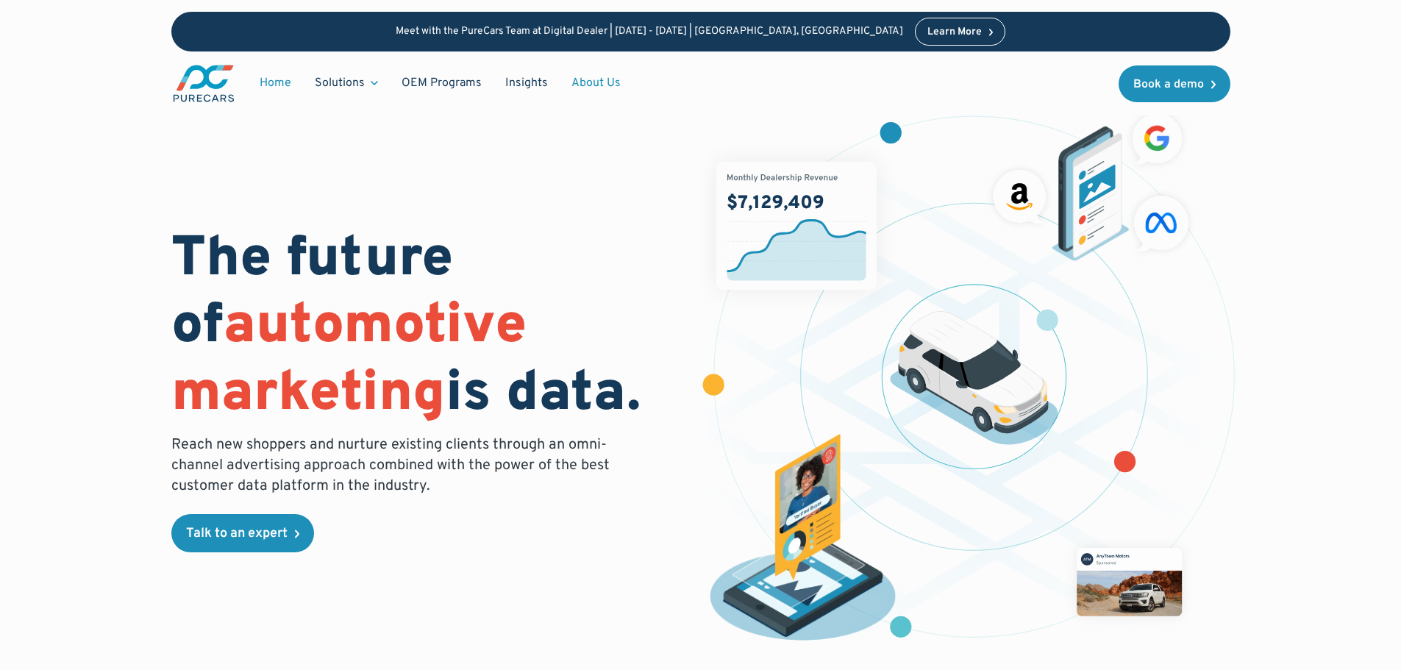
click at [597, 86] on link "About Us" at bounding box center [596, 83] width 73 height 28
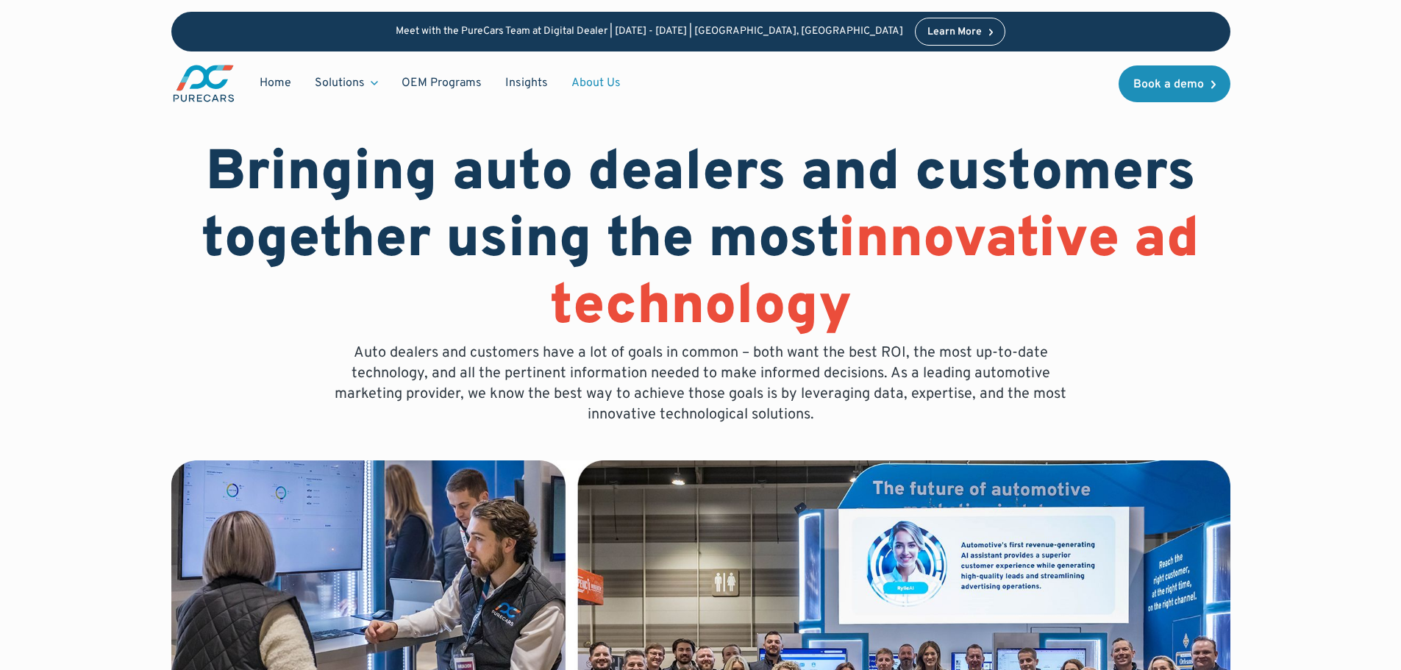
click at [597, 86] on link "About Us" at bounding box center [596, 83] width 73 height 28
click at [597, 85] on link "About Us" at bounding box center [596, 83] width 73 height 28
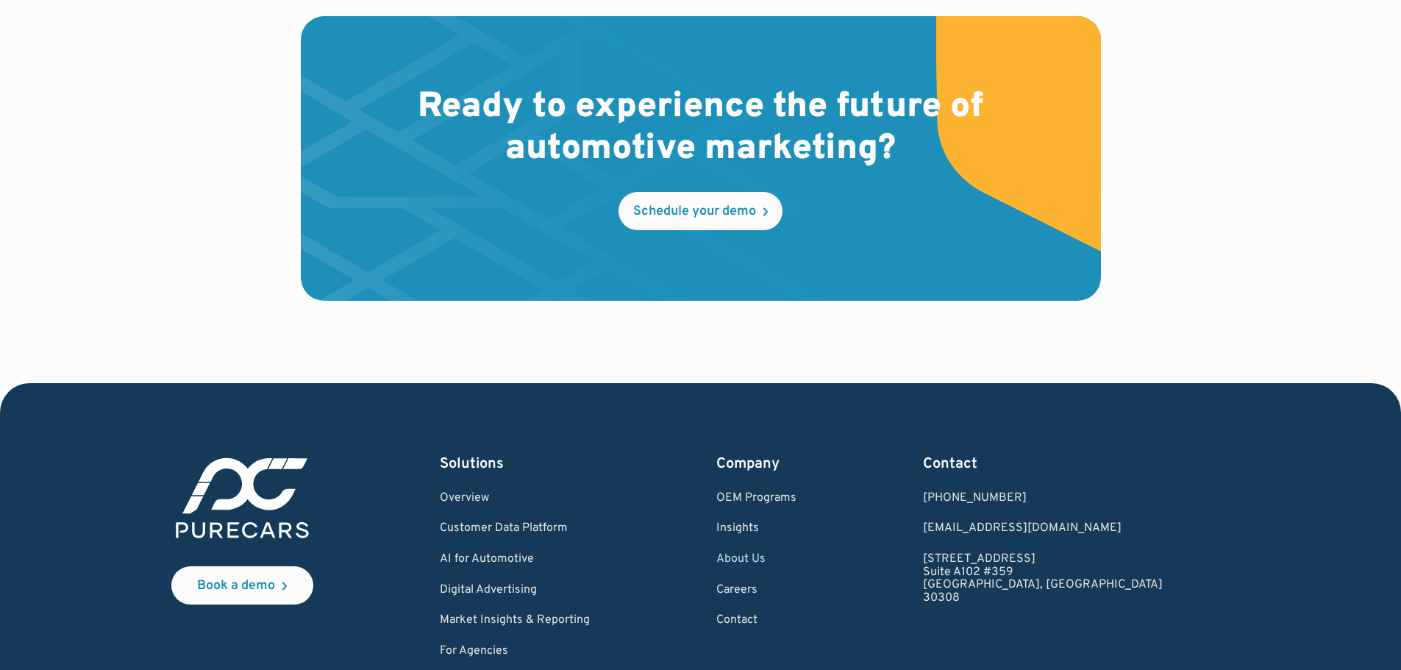
scroll to position [4344, 0]
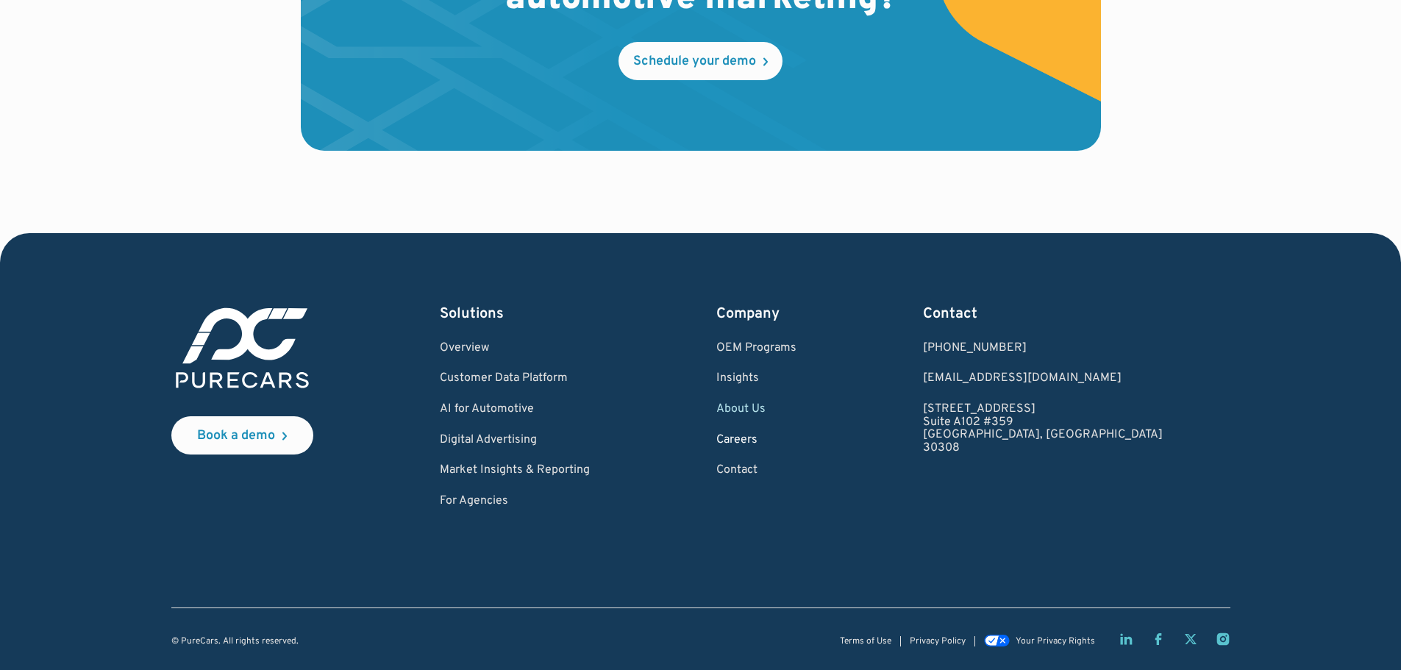
click at [797, 437] on link "Careers" at bounding box center [757, 440] width 80 height 13
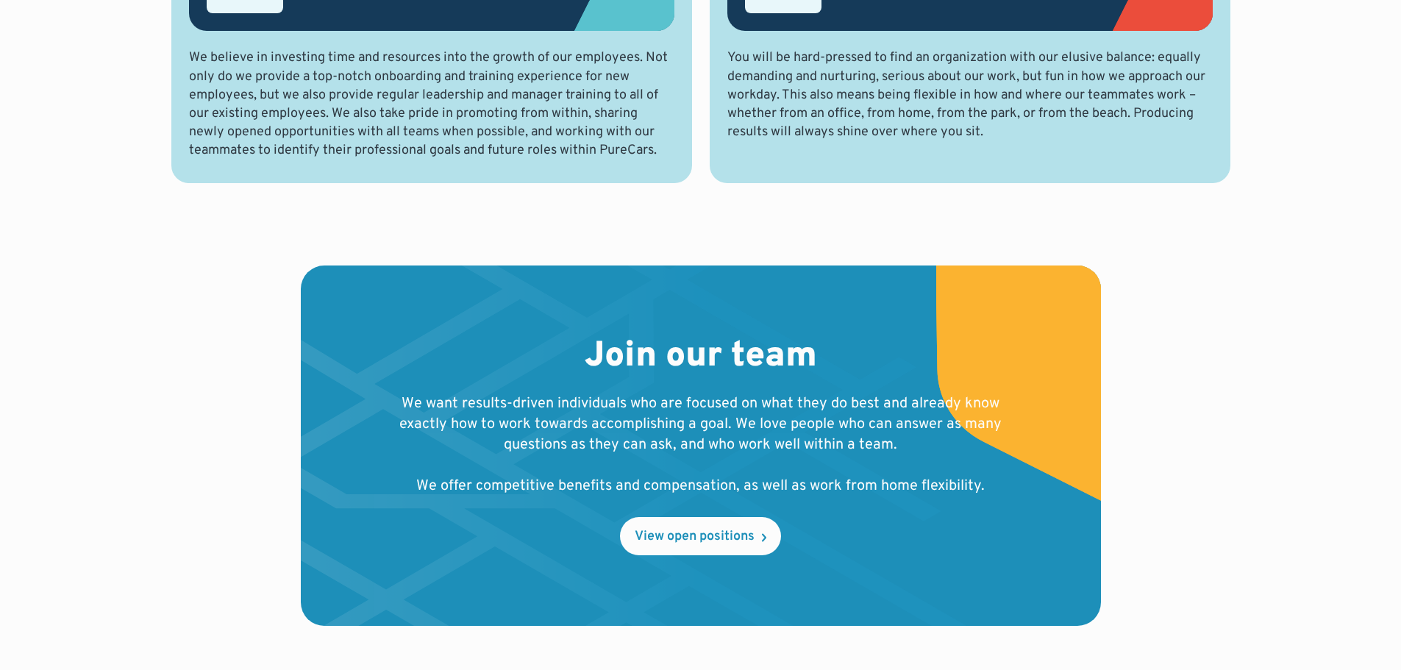
scroll to position [1248, 0]
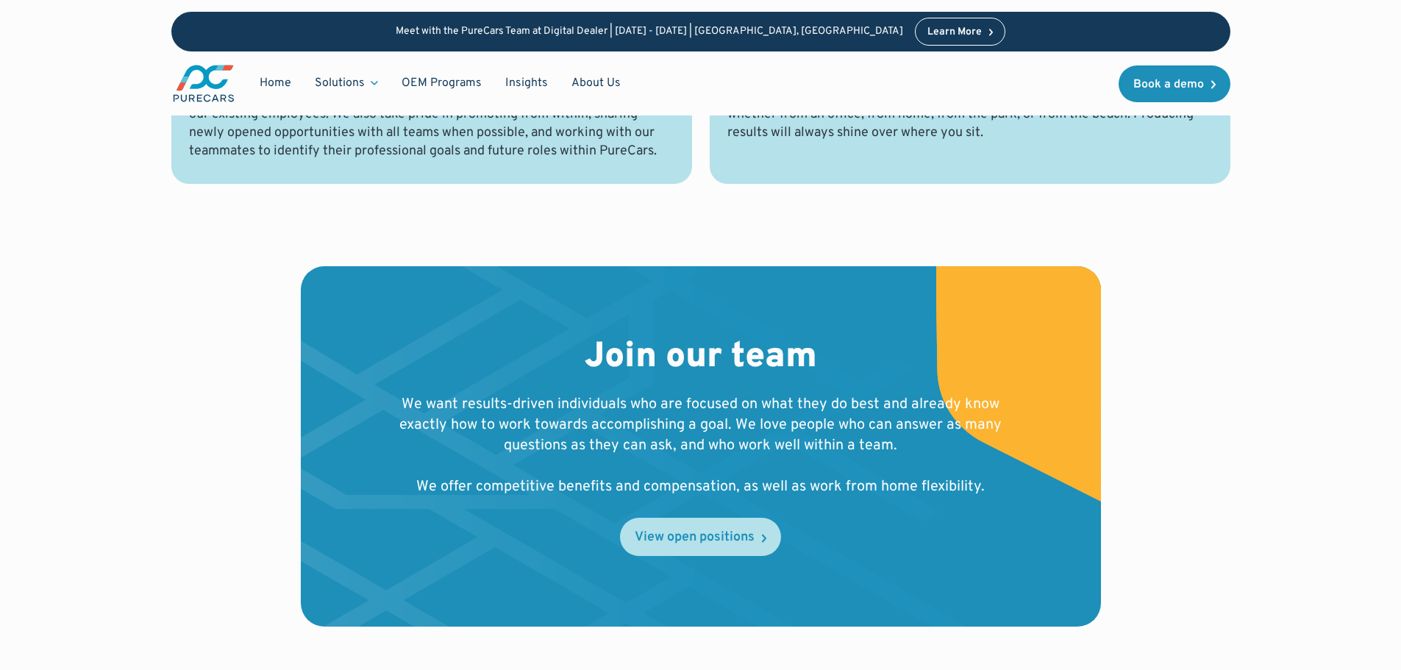
click at [674, 543] on div "View open positions" at bounding box center [695, 537] width 120 height 13
